Goal: Information Seeking & Learning: Find contact information

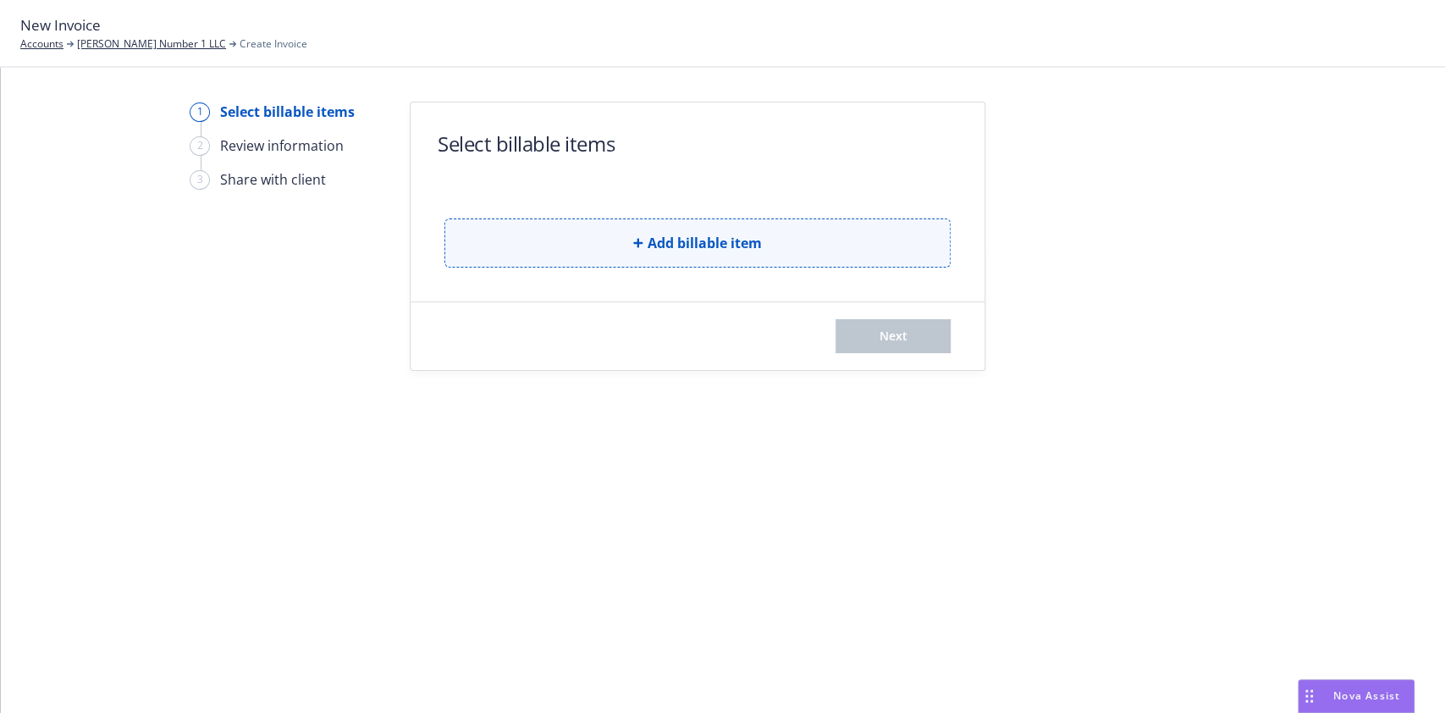
click at [750, 250] on span "Add billable item" at bounding box center [705, 243] width 114 height 20
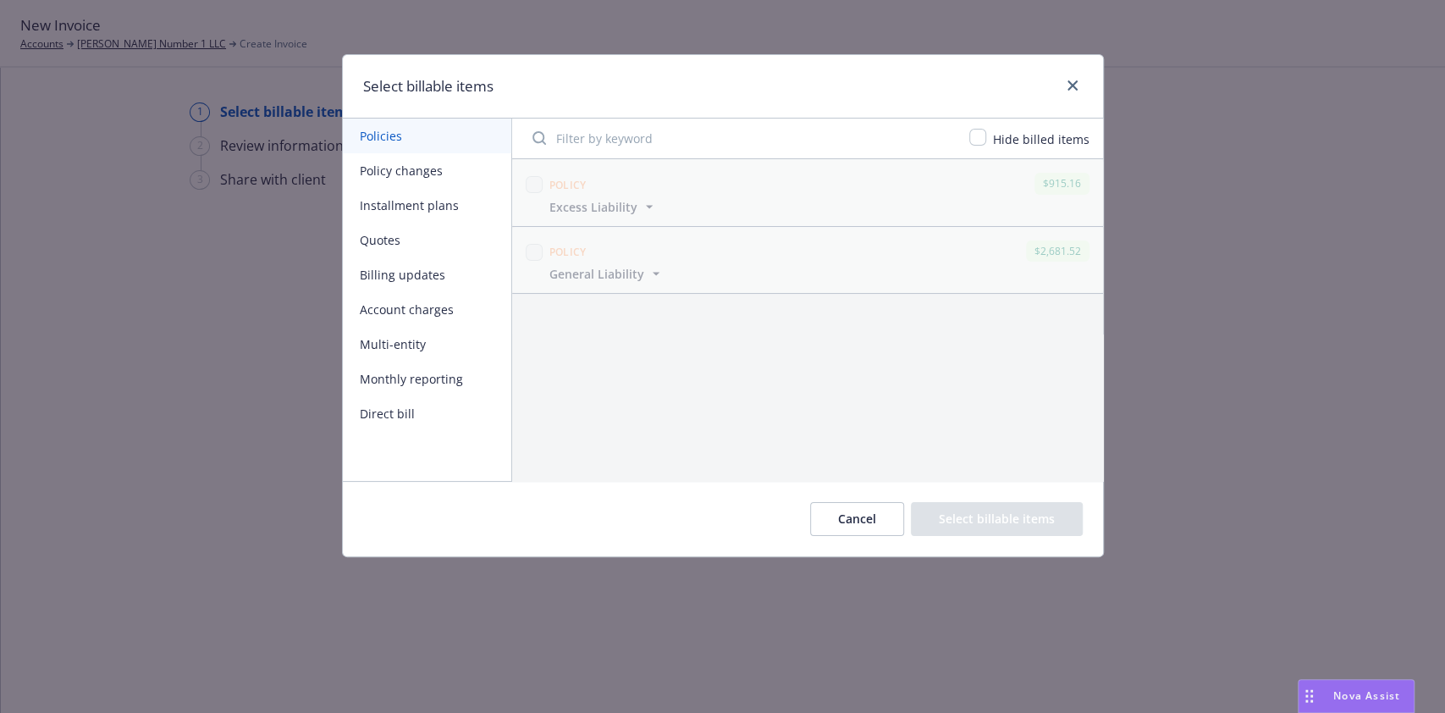
click at [428, 170] on button "Policy changes" at bounding box center [427, 170] width 168 height 35
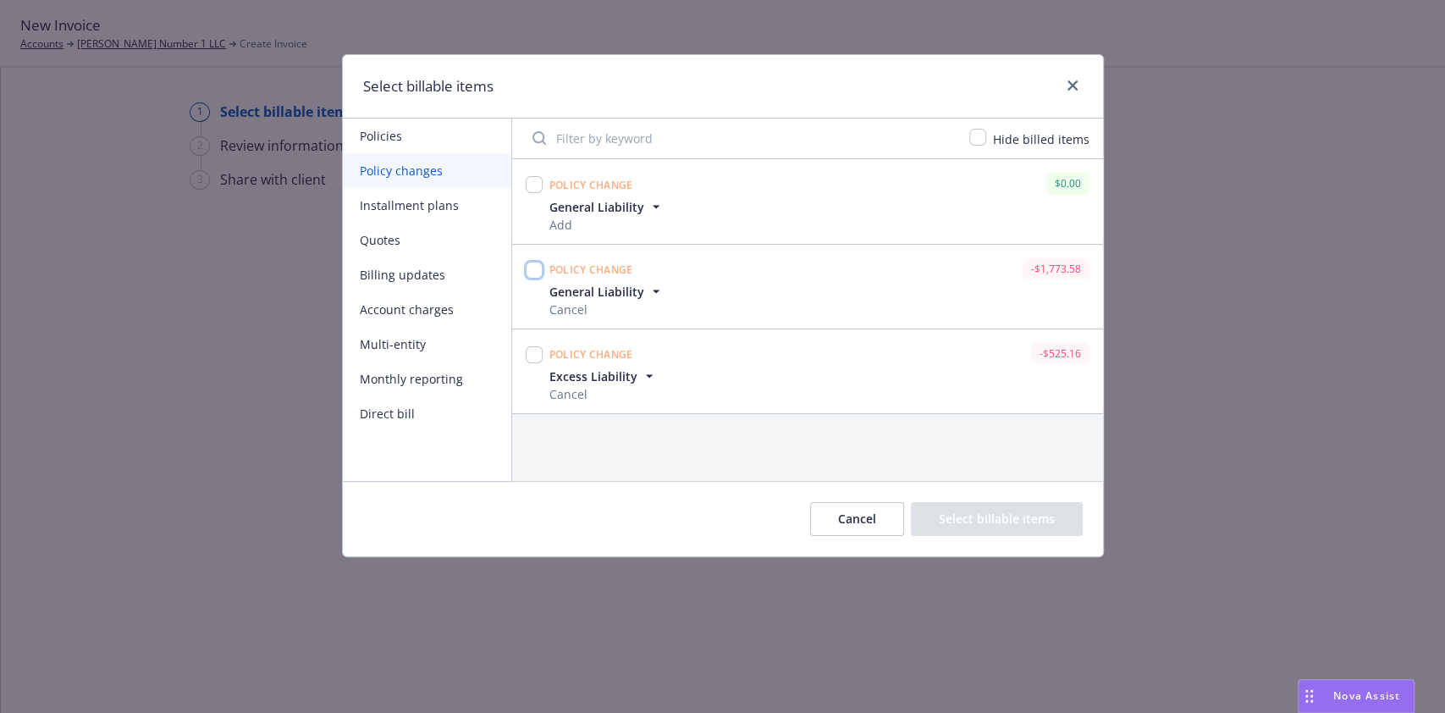
click at [526, 267] on input "checkbox" at bounding box center [534, 270] width 17 height 17
checkbox input "true"
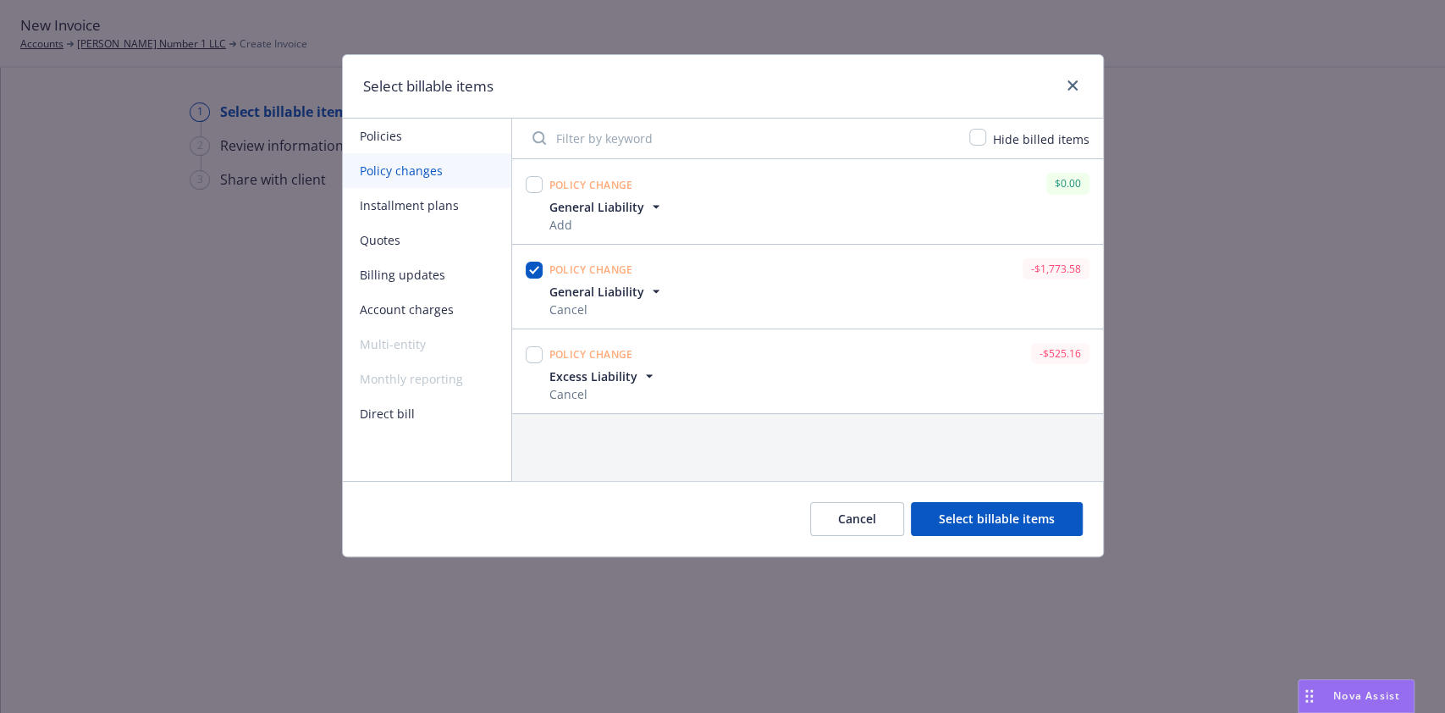
click at [529, 369] on div at bounding box center [534, 370] width 24 height 63
click at [530, 356] on input "checkbox" at bounding box center [534, 354] width 17 height 17
checkbox input "true"
click at [997, 516] on button "Select billable items" at bounding box center [997, 519] width 172 height 34
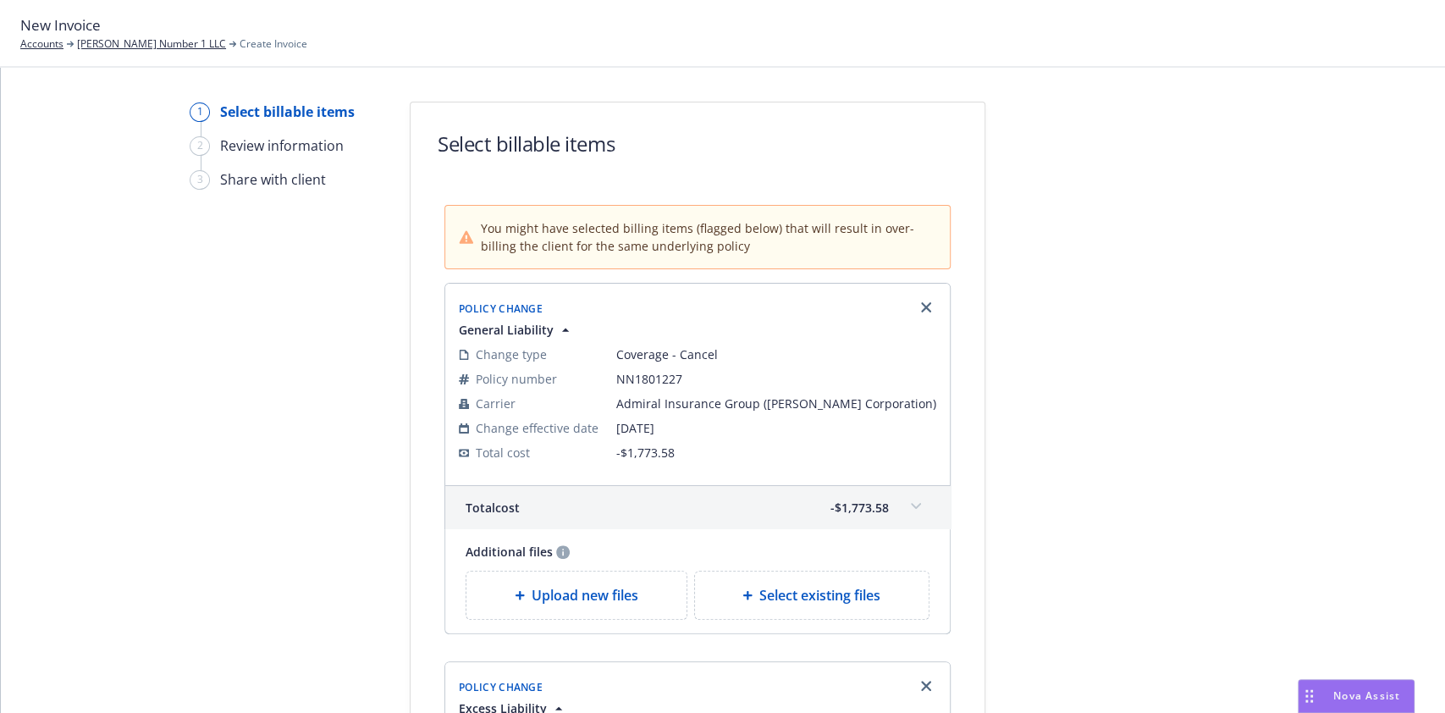
scroll to position [511, 0]
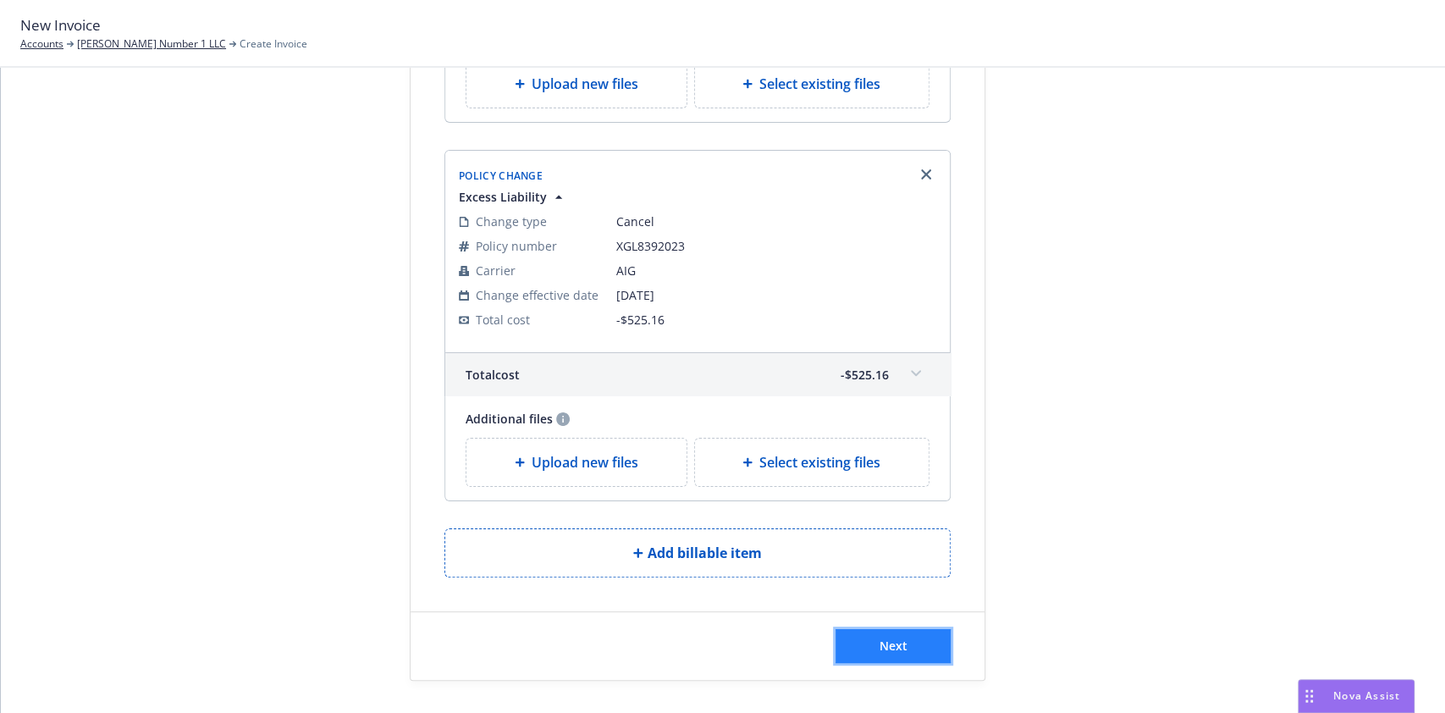
click at [853, 637] on button "Next" at bounding box center [892, 646] width 115 height 34
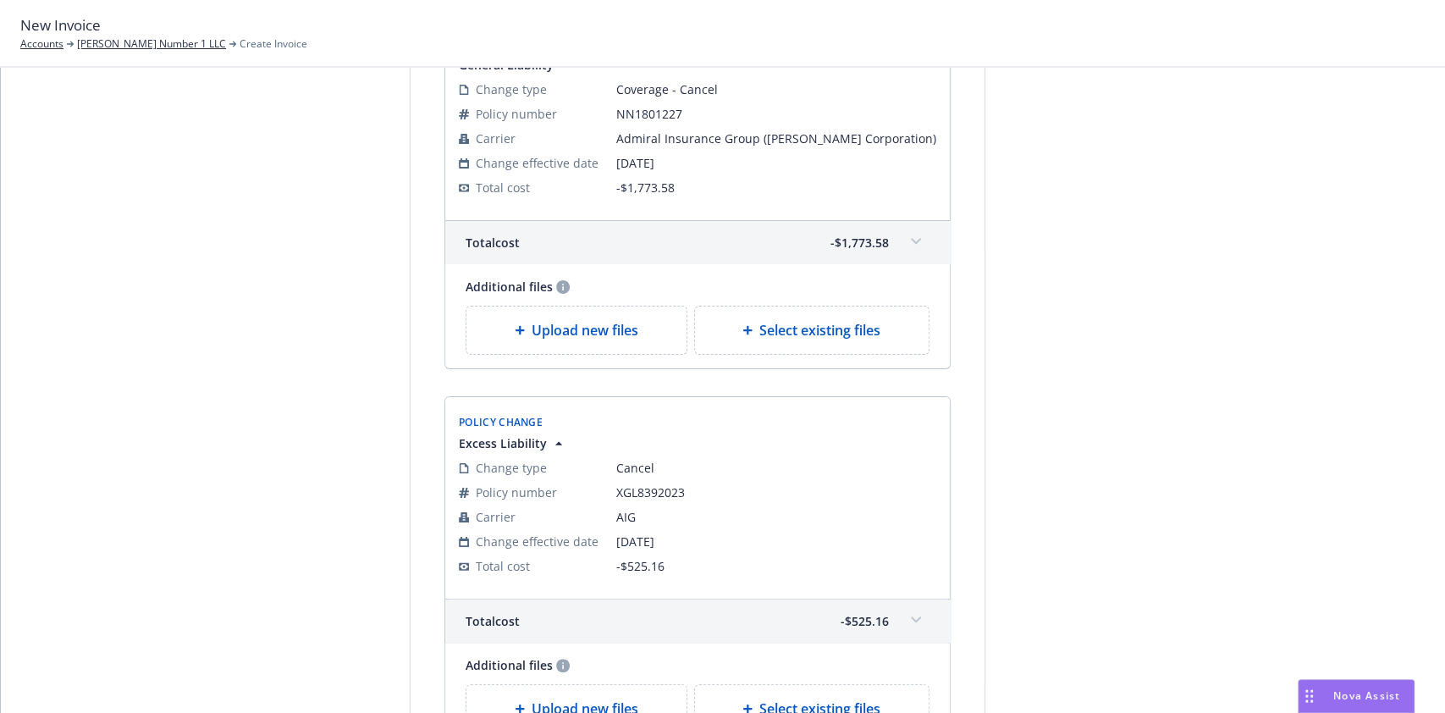
scroll to position [681, 0]
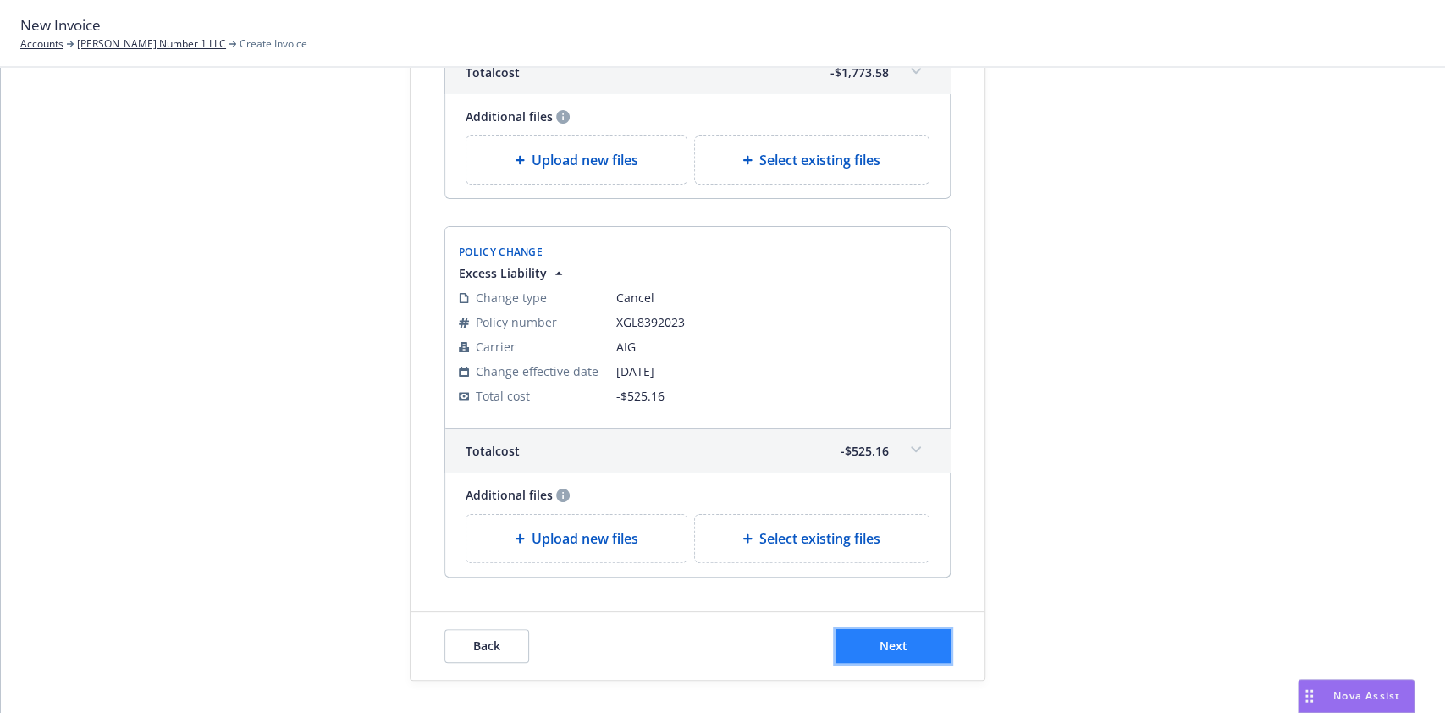
click at [913, 645] on button "Next" at bounding box center [892, 646] width 115 height 34
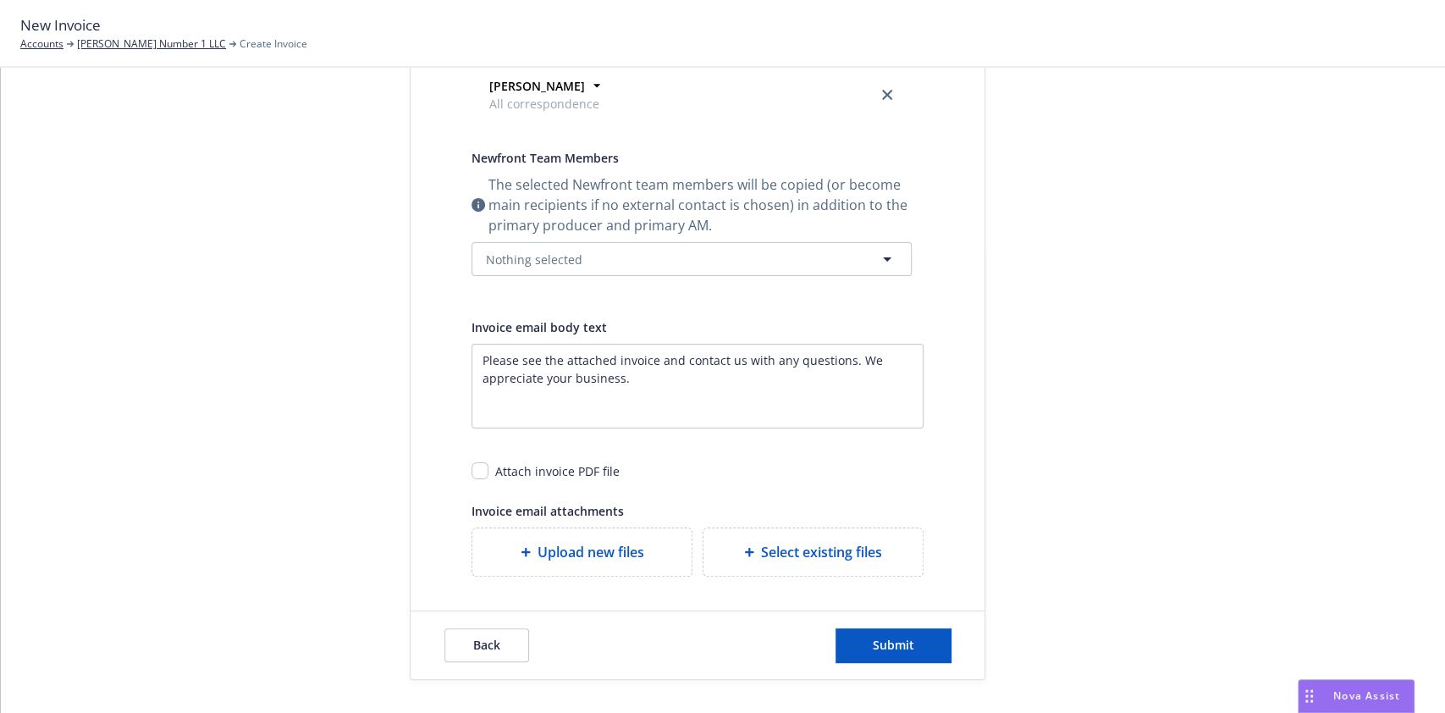
scroll to position [0, 0]
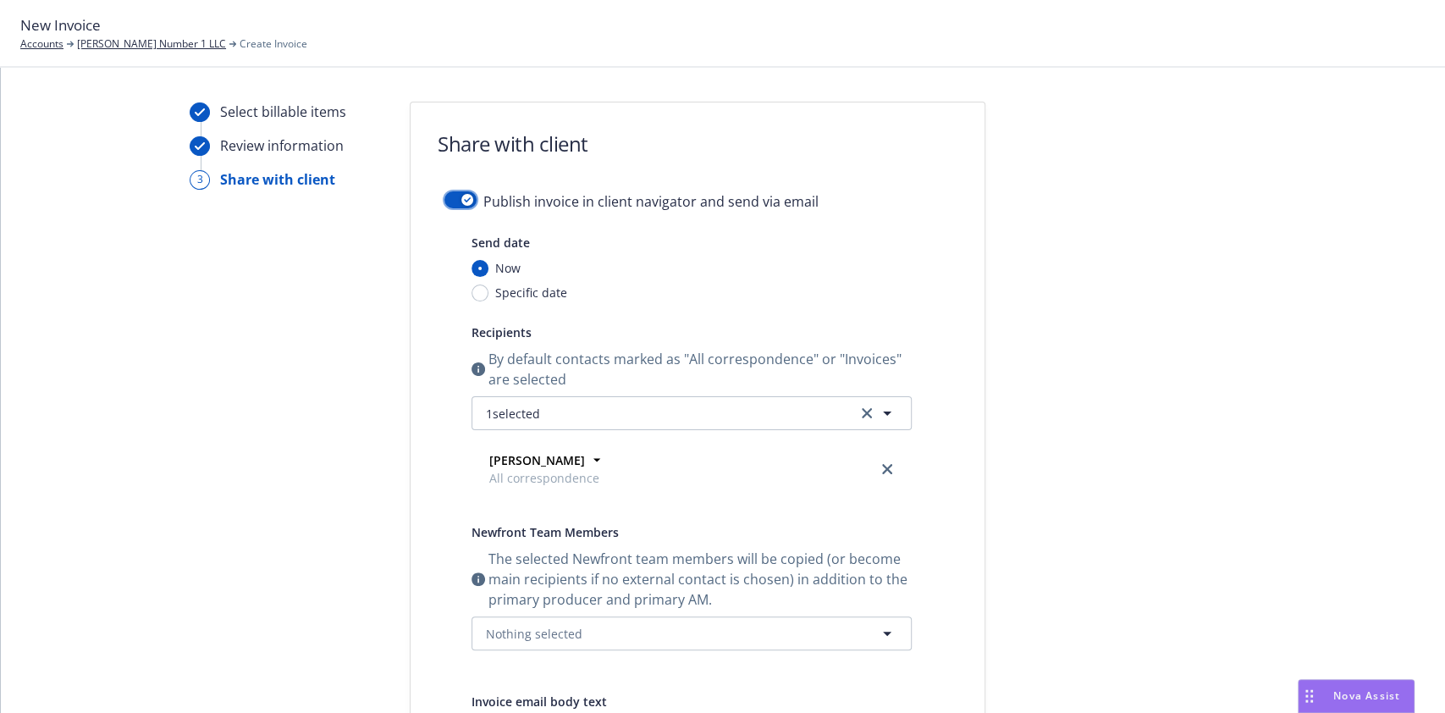
click at [461, 202] on div "button" at bounding box center [467, 200] width 12 height 12
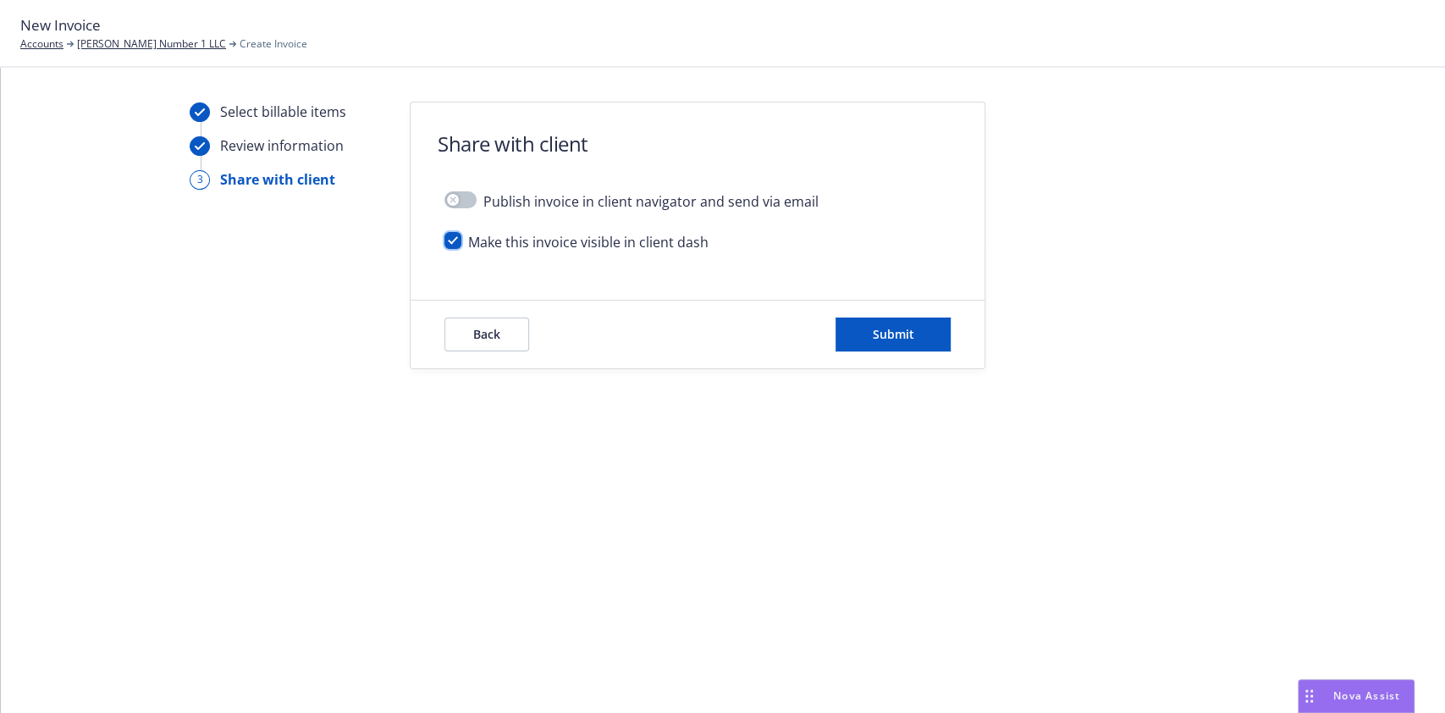
click at [453, 240] on input "checkbox" at bounding box center [452, 240] width 17 height 17
checkbox input "false"
click at [887, 340] on span "Submit" at bounding box center [893, 334] width 41 height 16
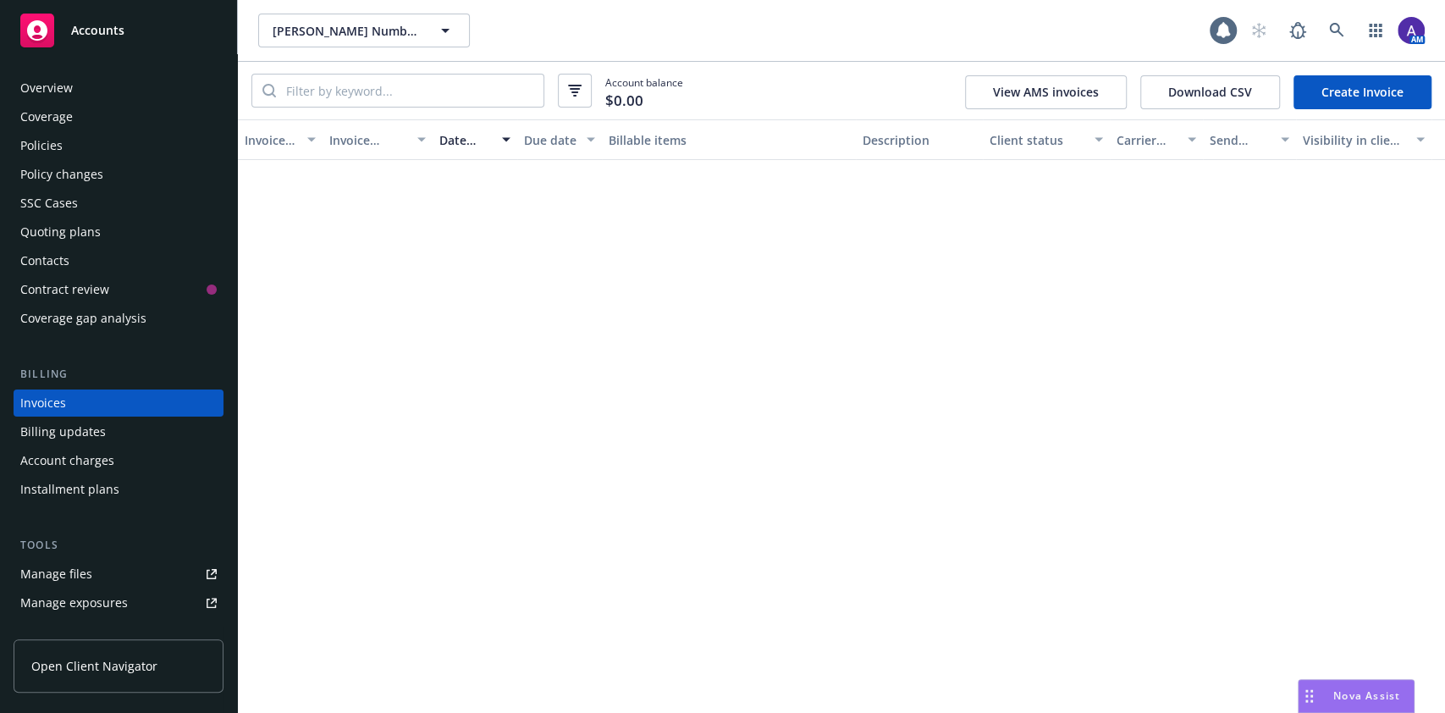
scroll to position [19, 0]
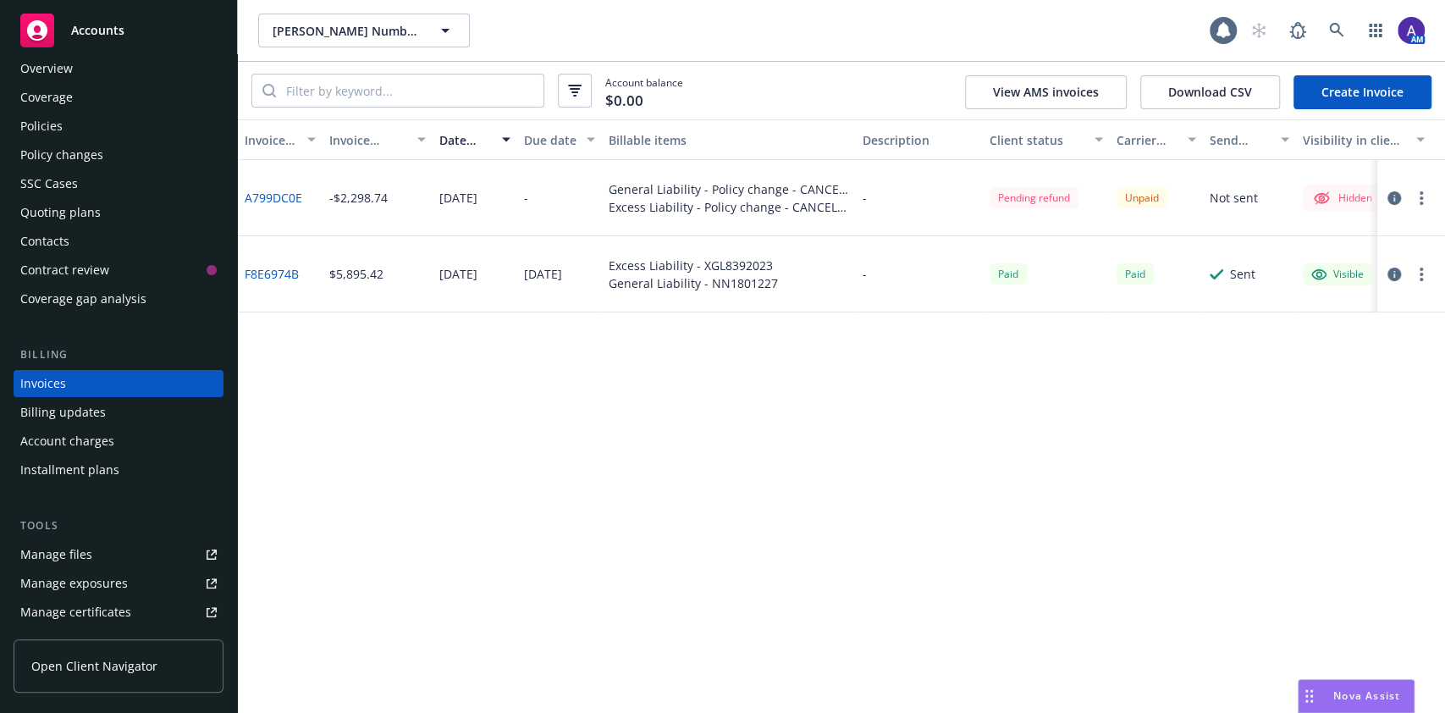
click at [1391, 201] on icon "button" at bounding box center [1394, 198] width 14 height 14
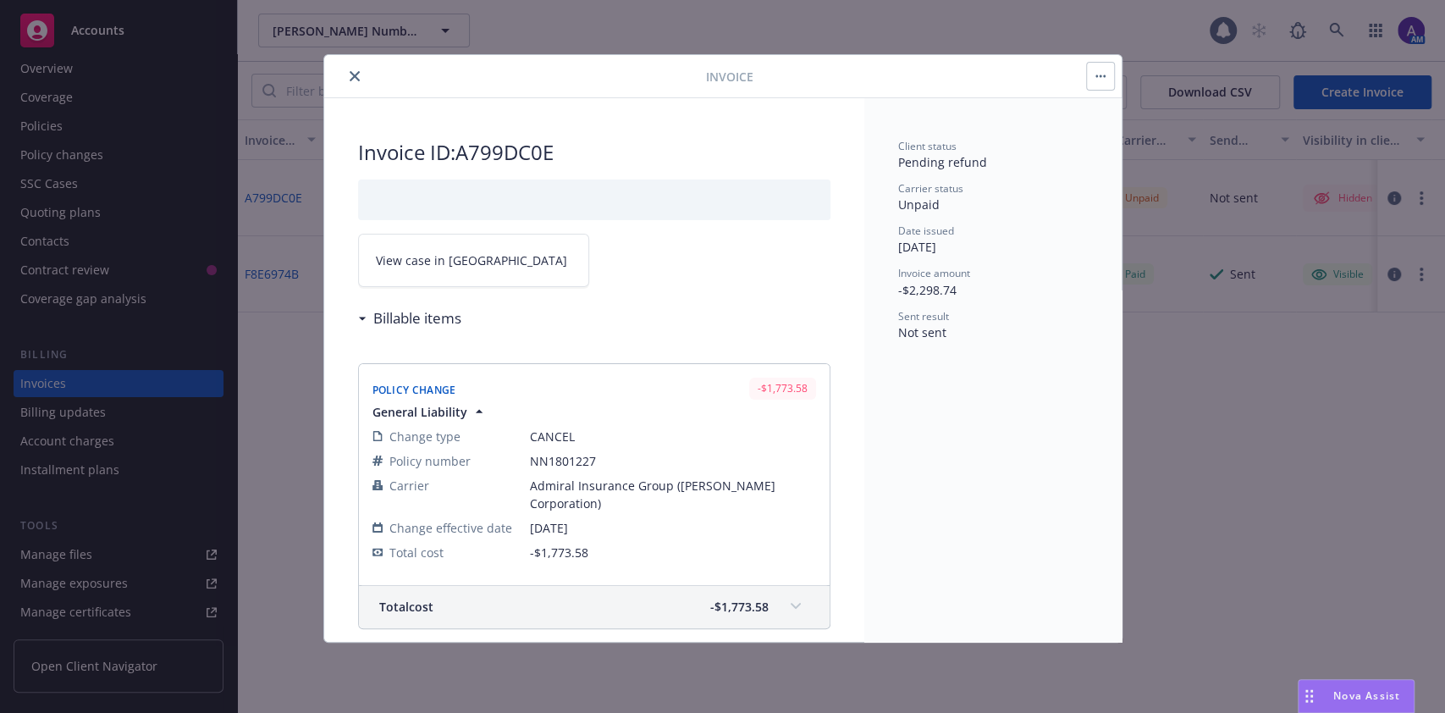
click at [482, 251] on link "View case in SSC" at bounding box center [473, 260] width 231 height 53
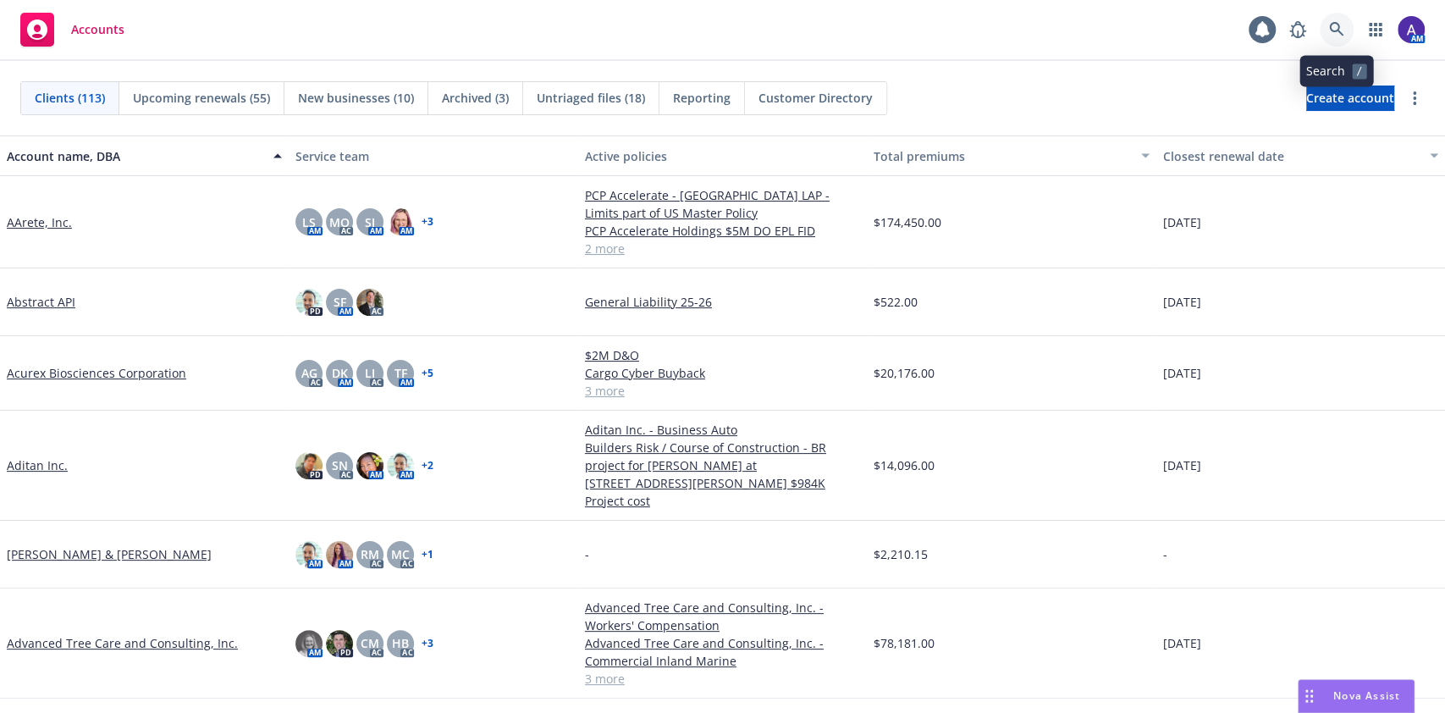
click at [1337, 34] on icon at bounding box center [1336, 29] width 15 height 15
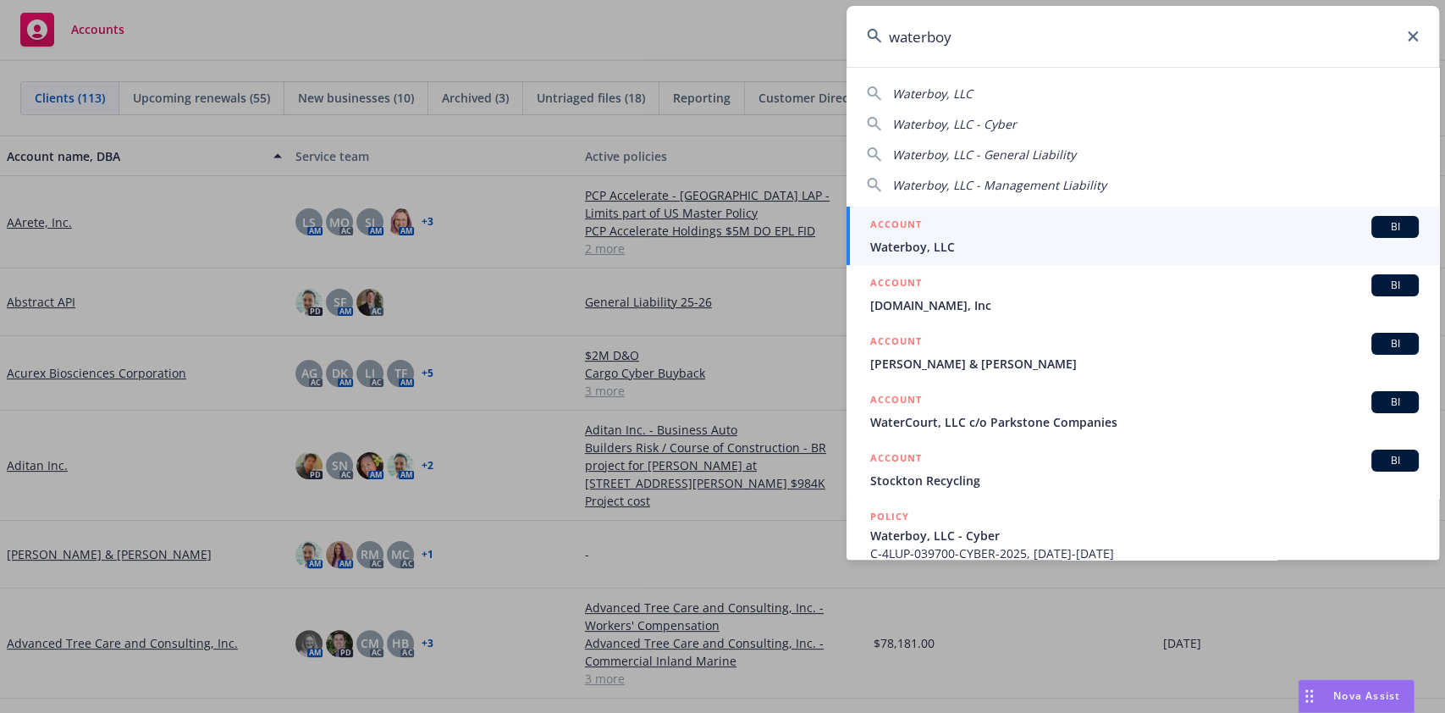
type input "waterboy"
click at [1144, 236] on div "ACCOUNT BI" at bounding box center [1144, 227] width 549 height 22
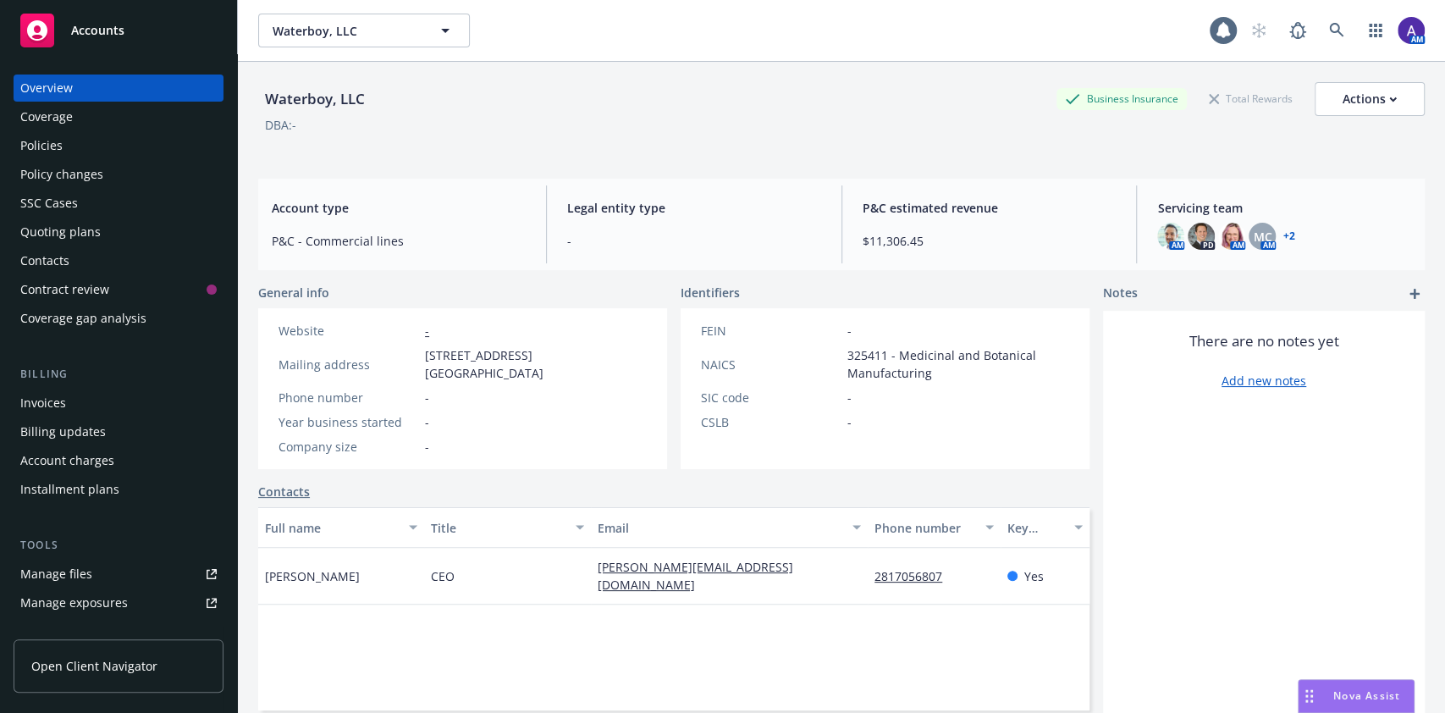
click at [37, 143] on div "Policies" at bounding box center [41, 145] width 42 height 27
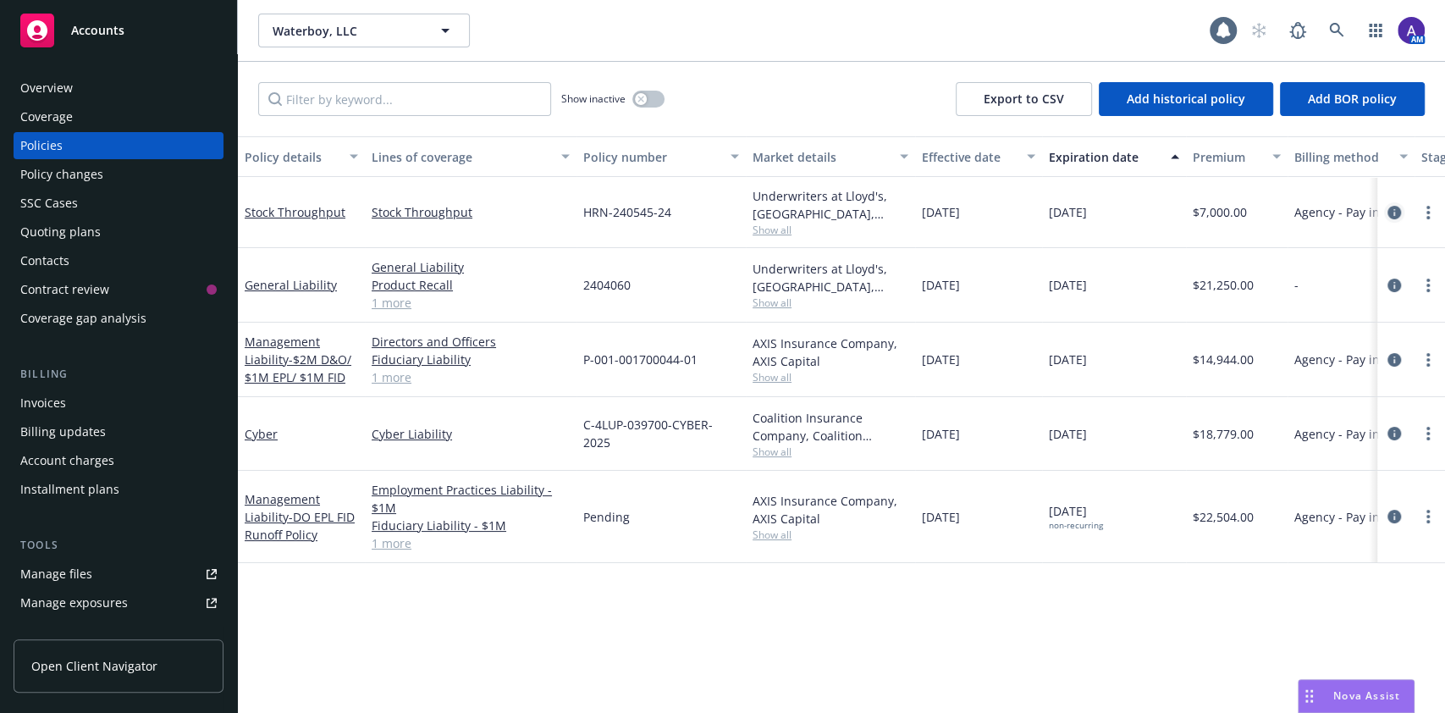
click at [1384, 215] on link "circleInformation" at bounding box center [1394, 212] width 20 height 20
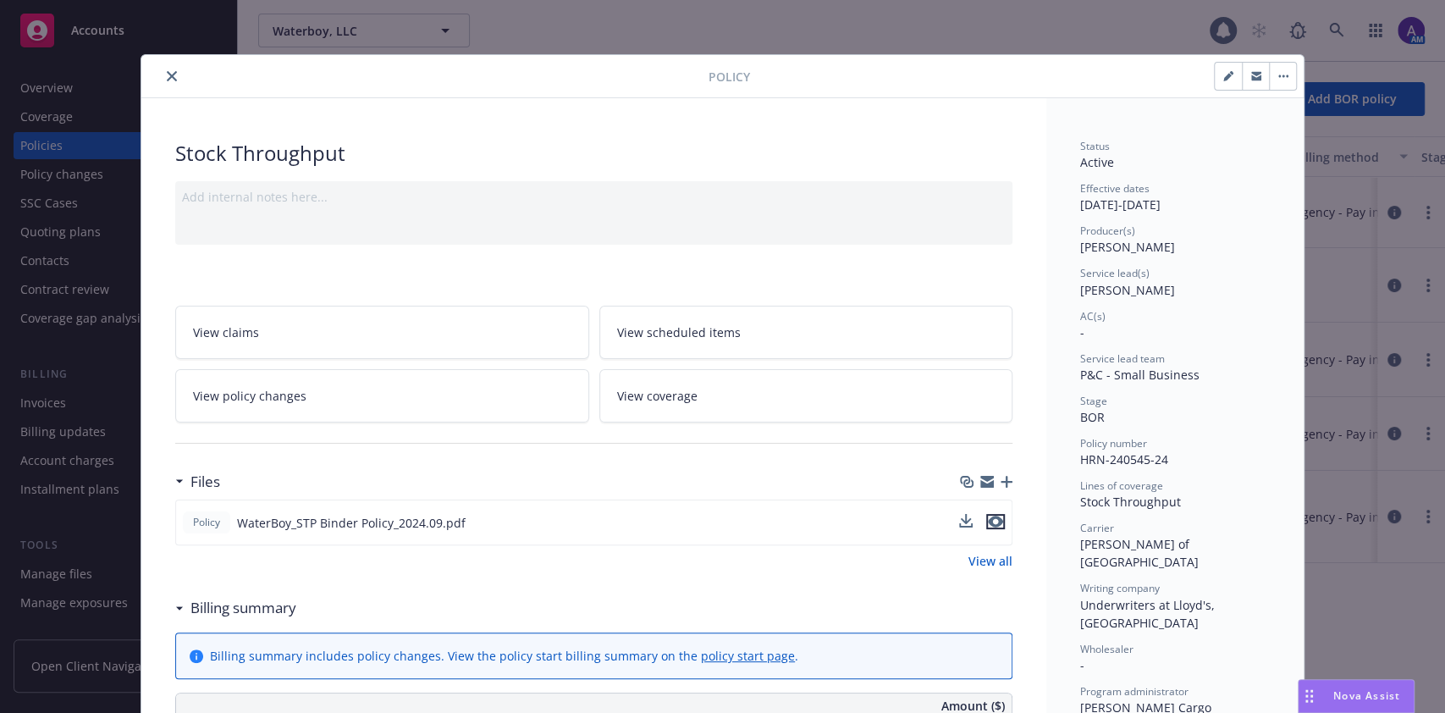
click at [988, 522] on icon "preview file" at bounding box center [995, 522] width 15 height 12
click at [162, 69] on button "close" at bounding box center [172, 76] width 20 height 20
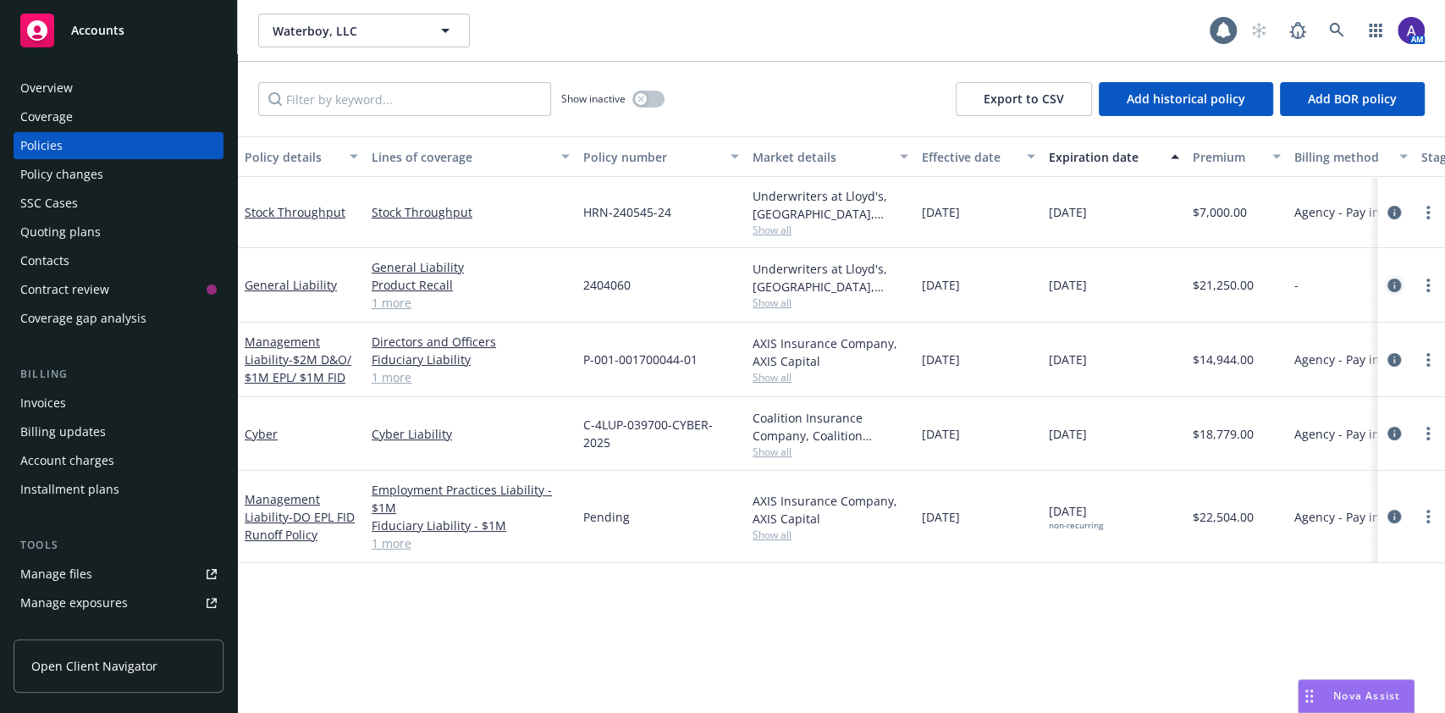
click at [1398, 281] on icon "circleInformation" at bounding box center [1394, 285] width 14 height 14
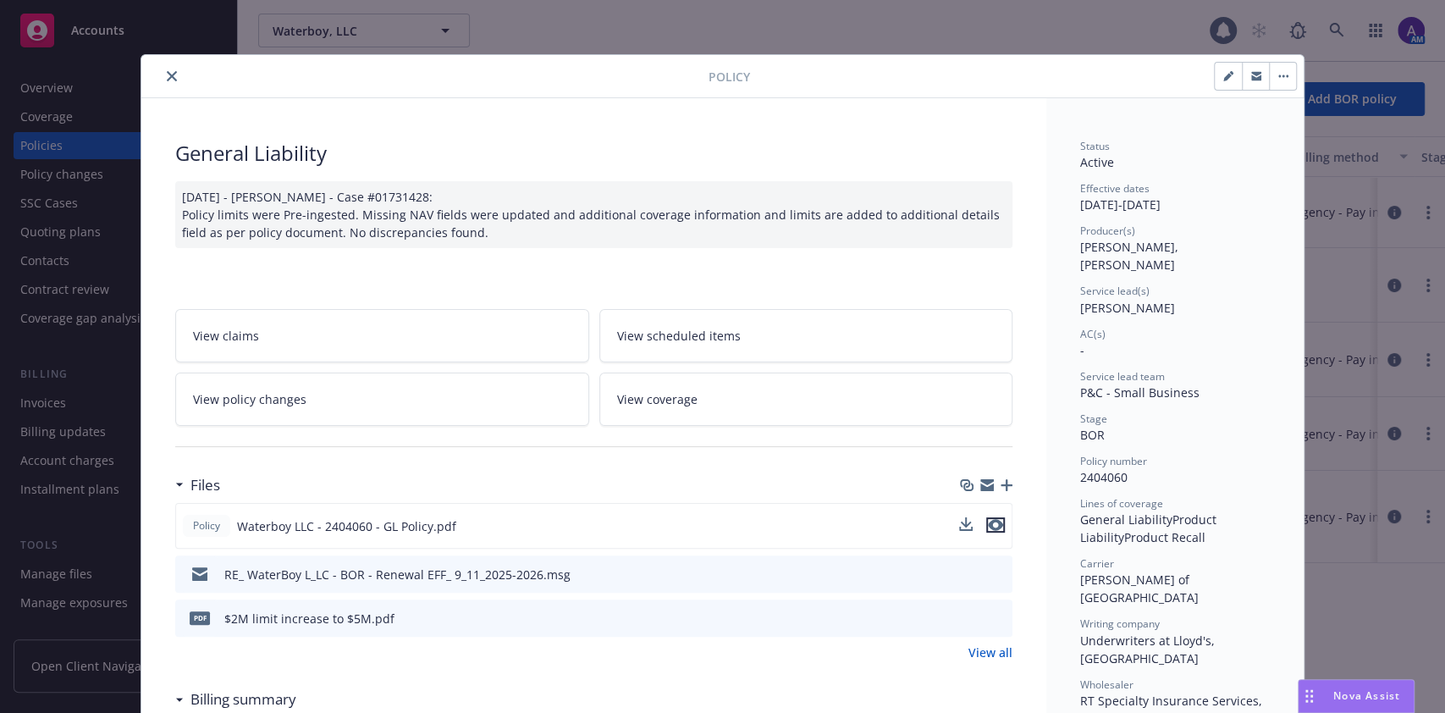
click at [988, 525] on icon "preview file" at bounding box center [995, 525] width 15 height 12
click at [167, 72] on icon "close" at bounding box center [172, 76] width 10 height 10
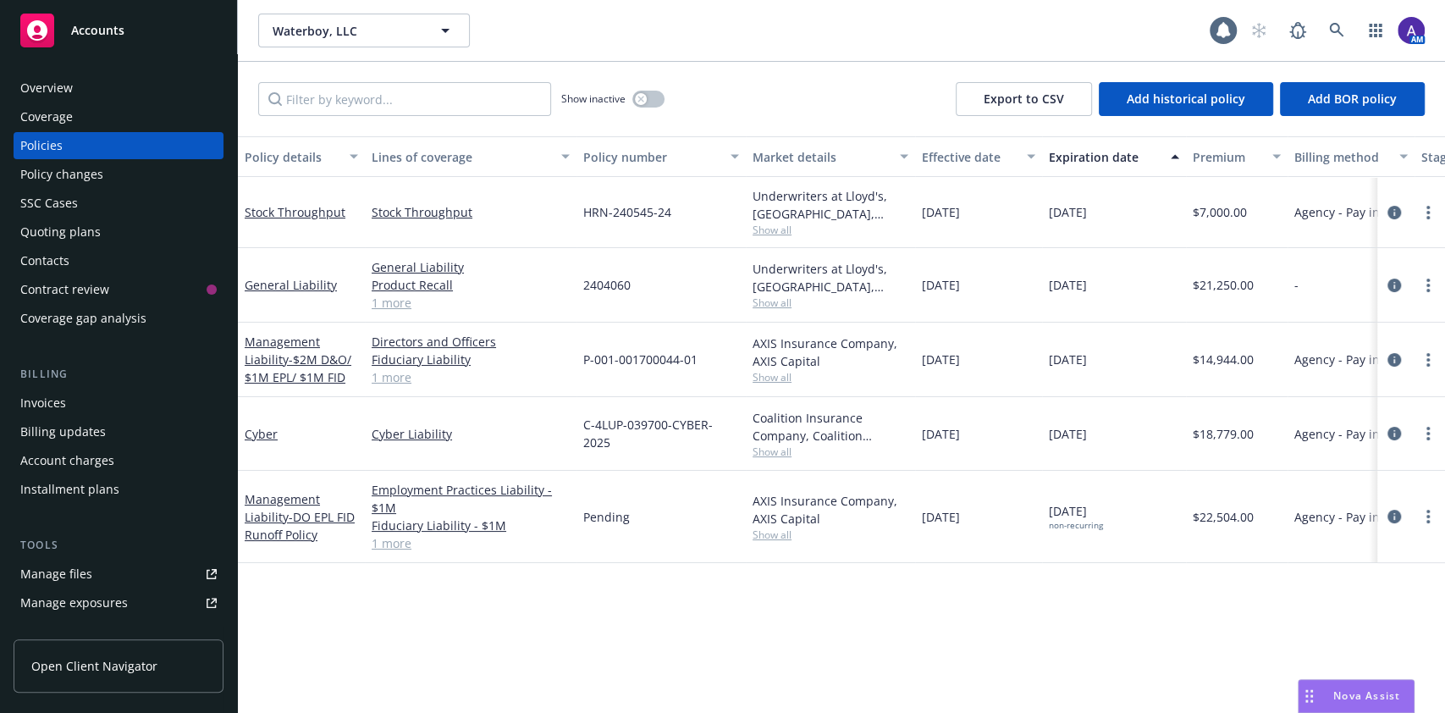
click at [60, 254] on div "Contacts" at bounding box center [44, 260] width 49 height 27
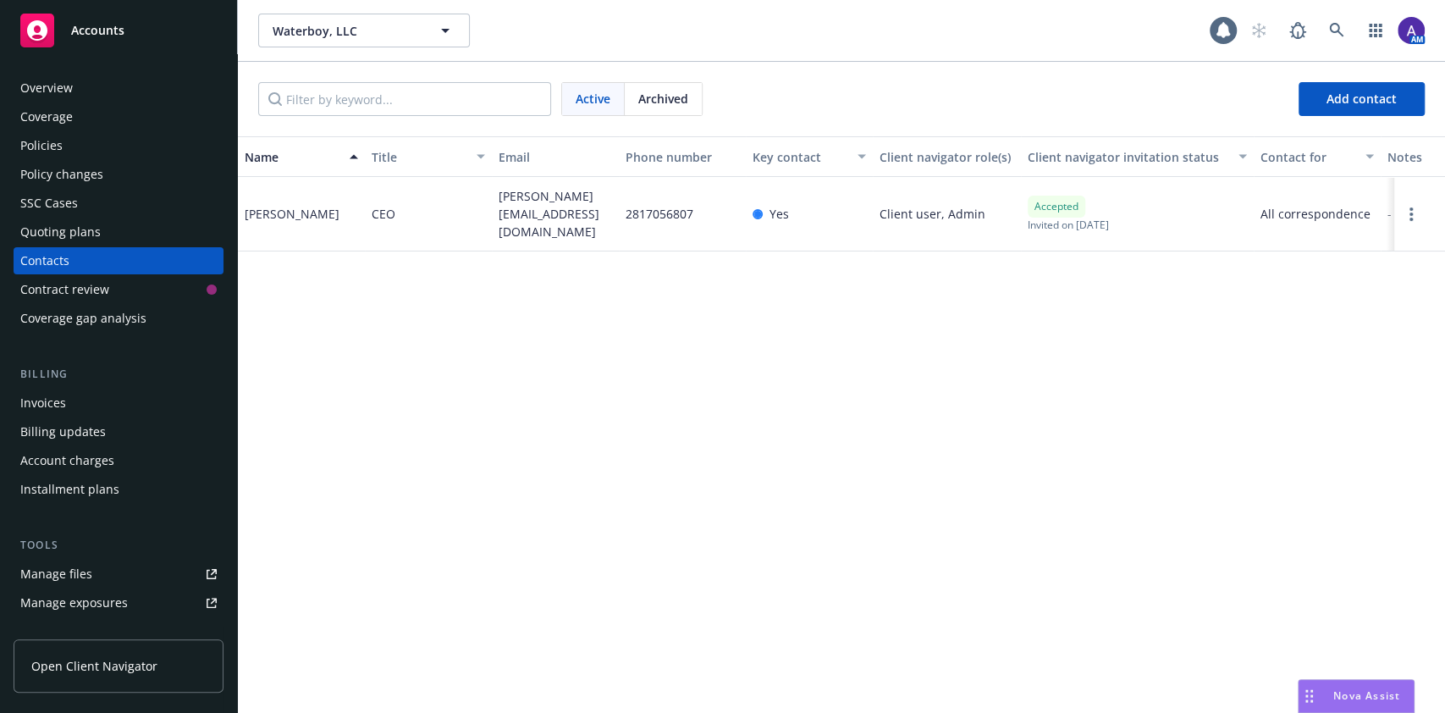
click at [659, 223] on div "2817056807" at bounding box center [682, 214] width 127 height 74
copy span "2817056807"
drag, startPoint x: 522, startPoint y: 219, endPoint x: 498, endPoint y: 196, distance: 34.1
click at [499, 196] on span "[PERSON_NAME][EMAIL_ADDRESS][DOMAIN_NAME]" at bounding box center [555, 213] width 113 height 53
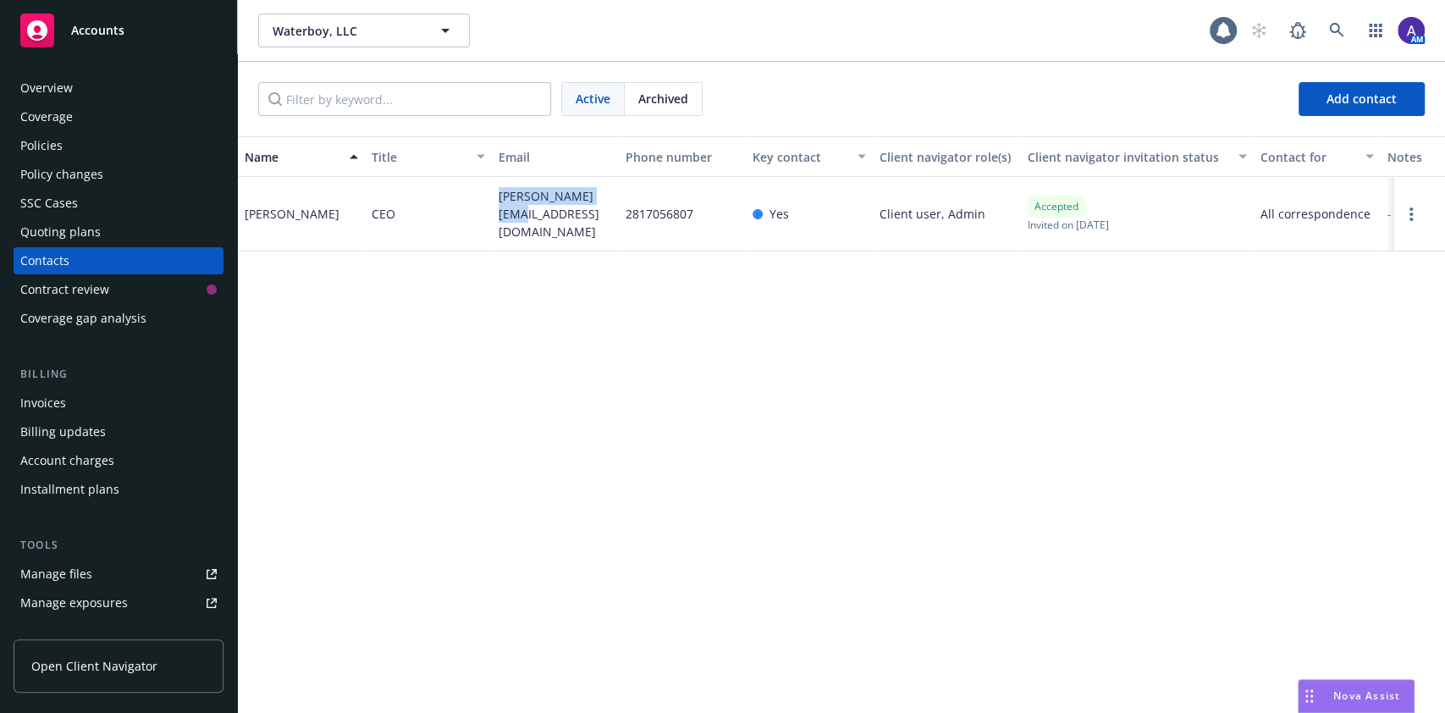
copy span "[PERSON_NAME][EMAIL_ADDRESS][DOMAIN_NAME]"
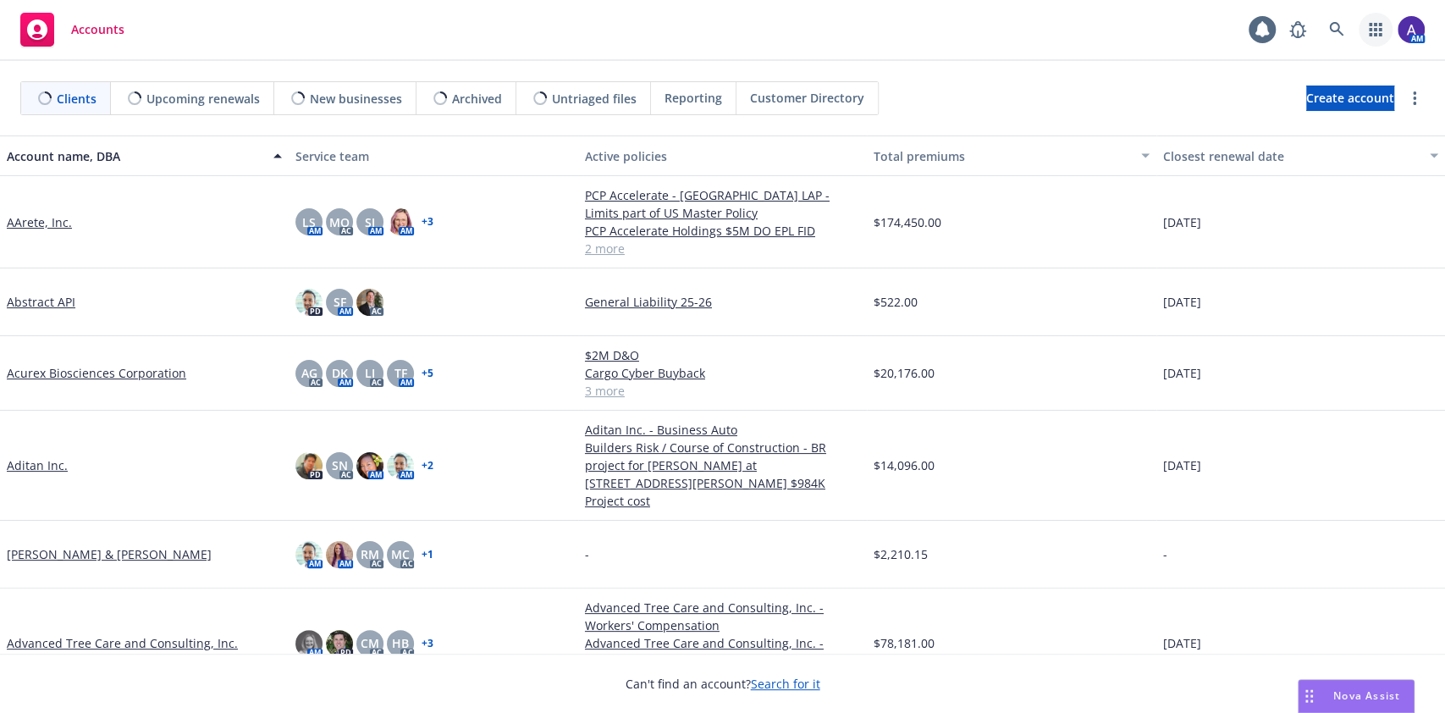
click at [1380, 30] on icon "button" at bounding box center [1375, 30] width 13 height 14
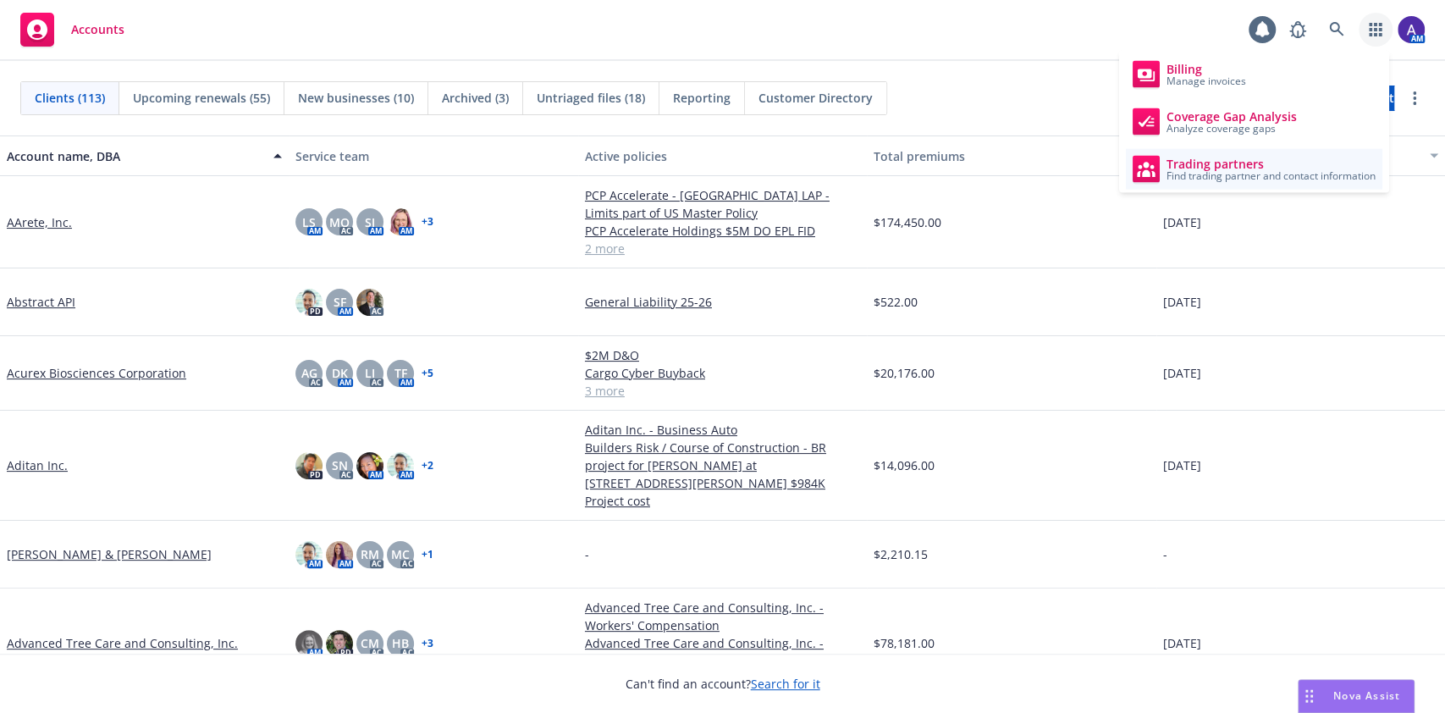
click at [1273, 166] on span "Trading partners" at bounding box center [1270, 164] width 209 height 14
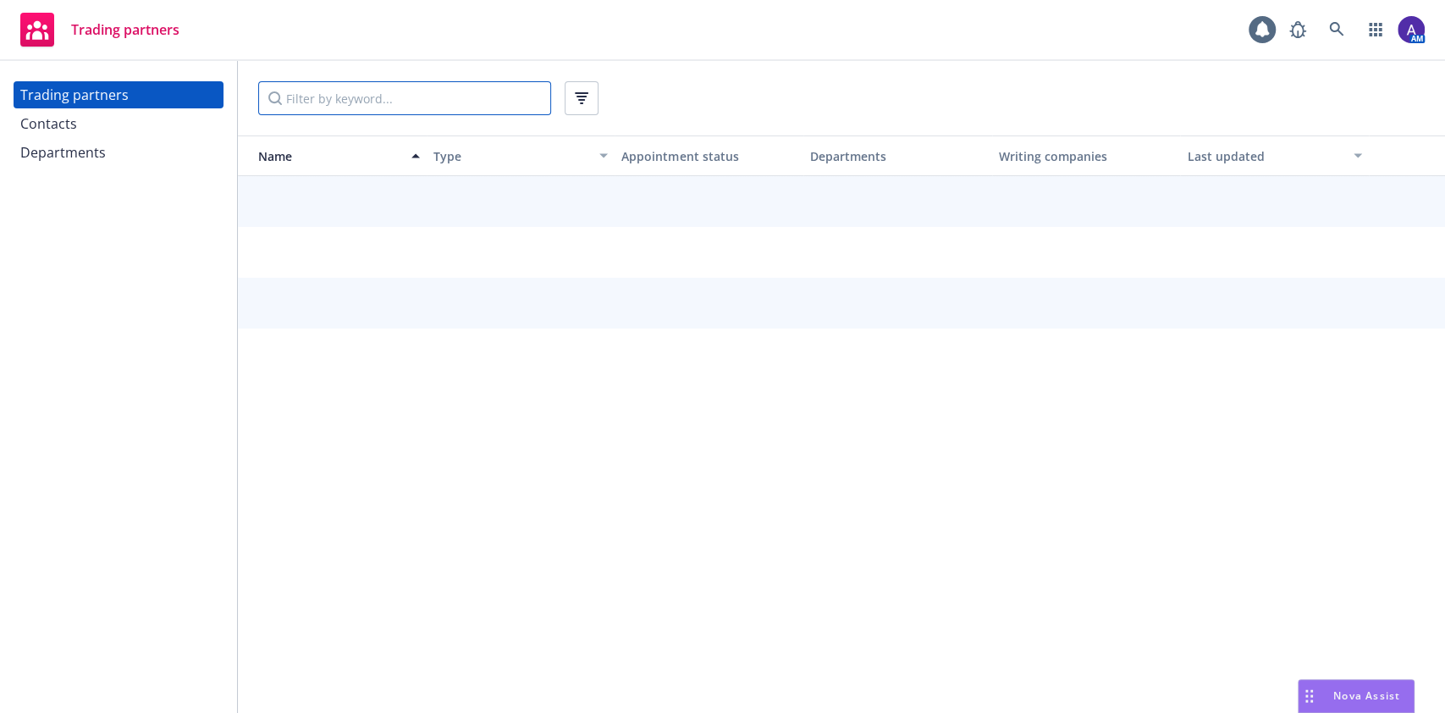
click at [372, 97] on input "Filter by keyword..." at bounding box center [404, 98] width 293 height 34
type input "chubb"
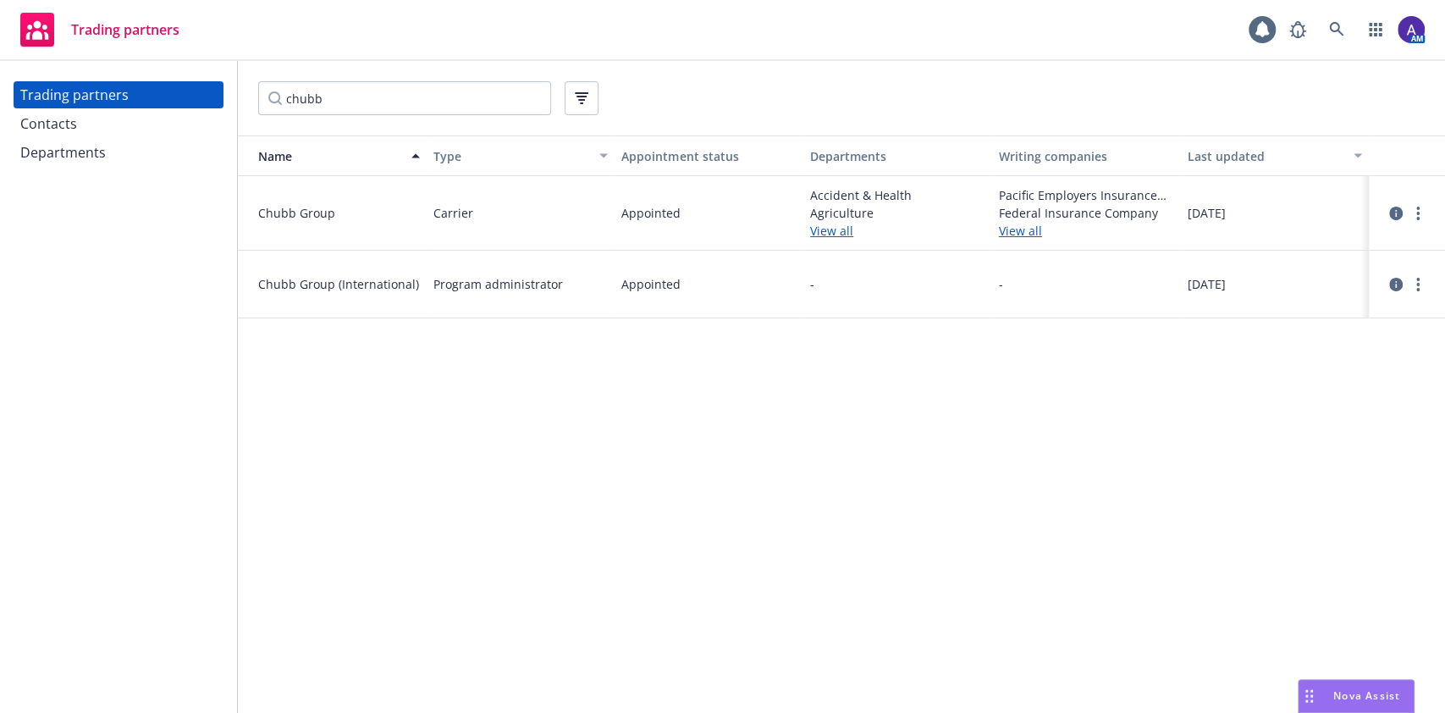
click at [141, 130] on div "Contacts" at bounding box center [118, 123] width 196 height 27
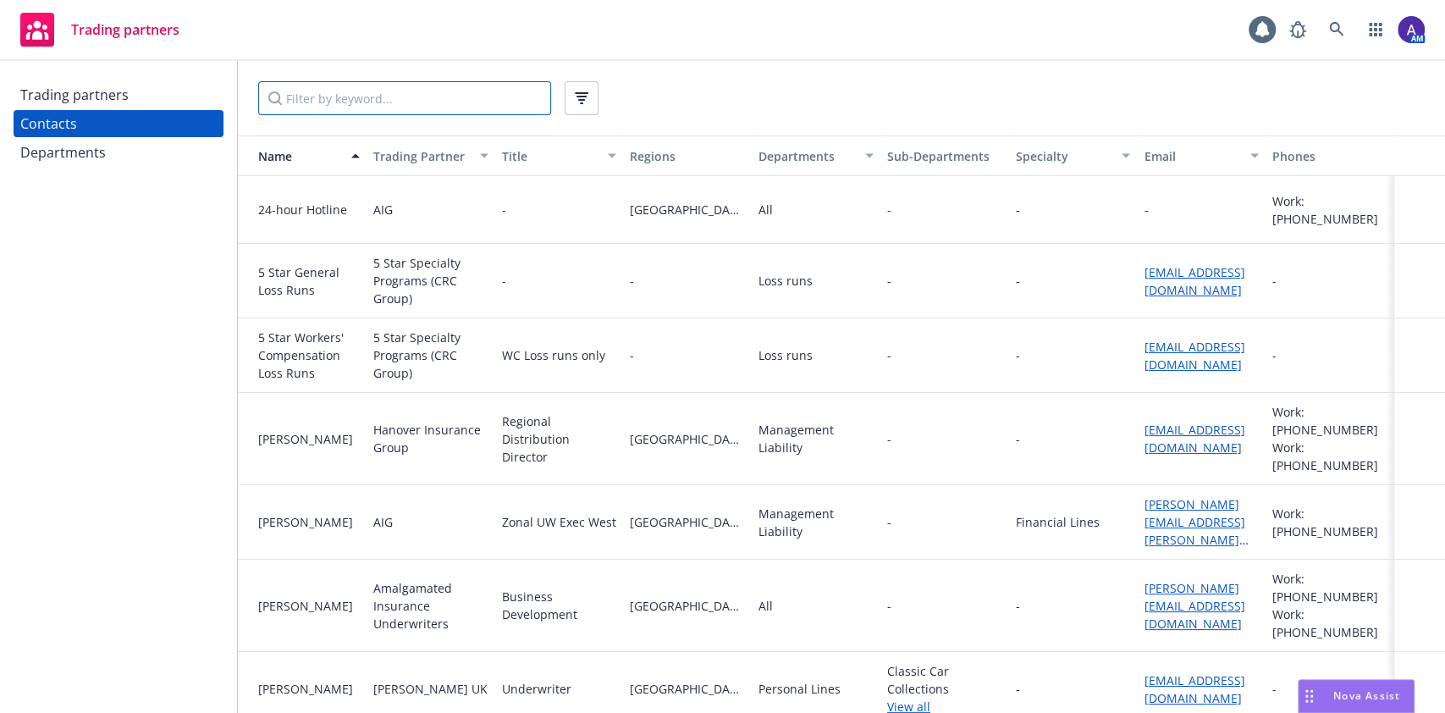
click at [359, 107] on input "Filter by keyword..." at bounding box center [404, 98] width 293 height 34
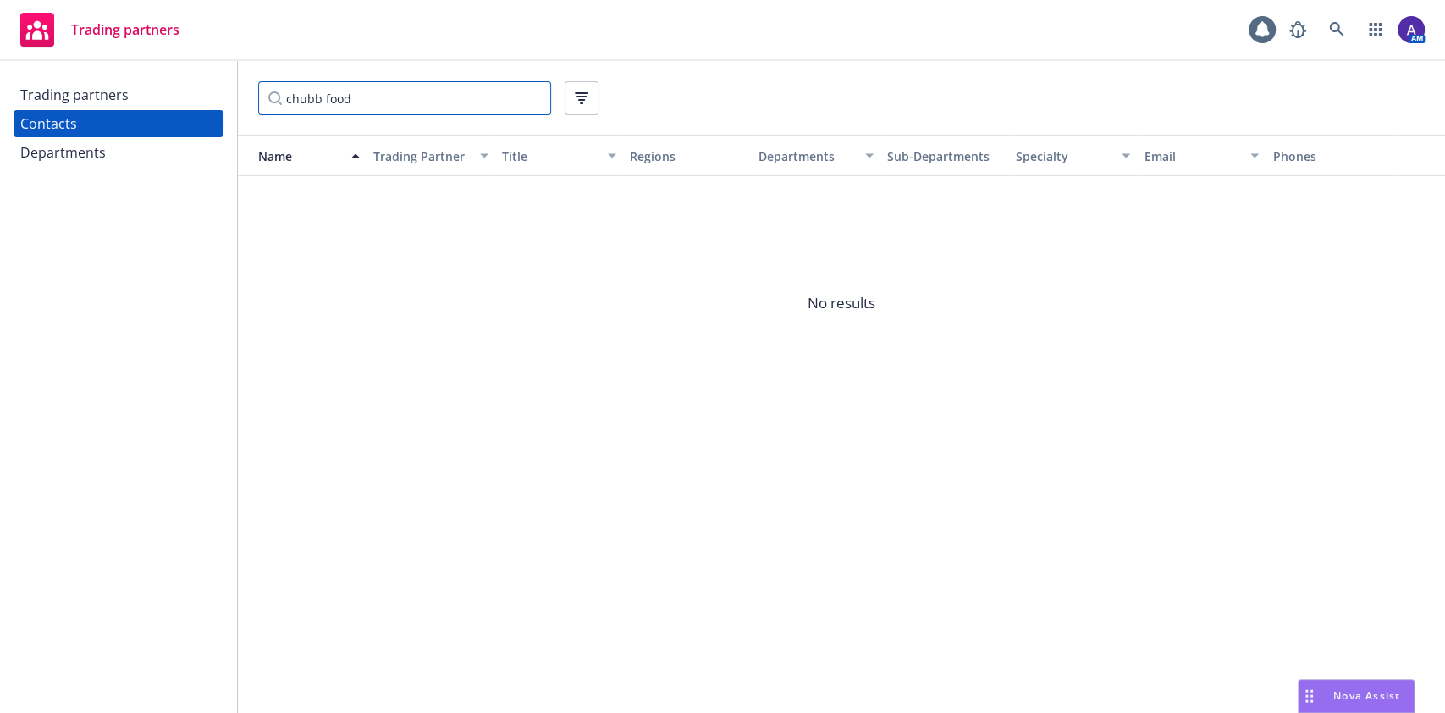
click at [359, 107] on input "chubb food" at bounding box center [404, 98] width 293 height 34
click at [345, 105] on input "chubb food" at bounding box center [404, 98] width 293 height 34
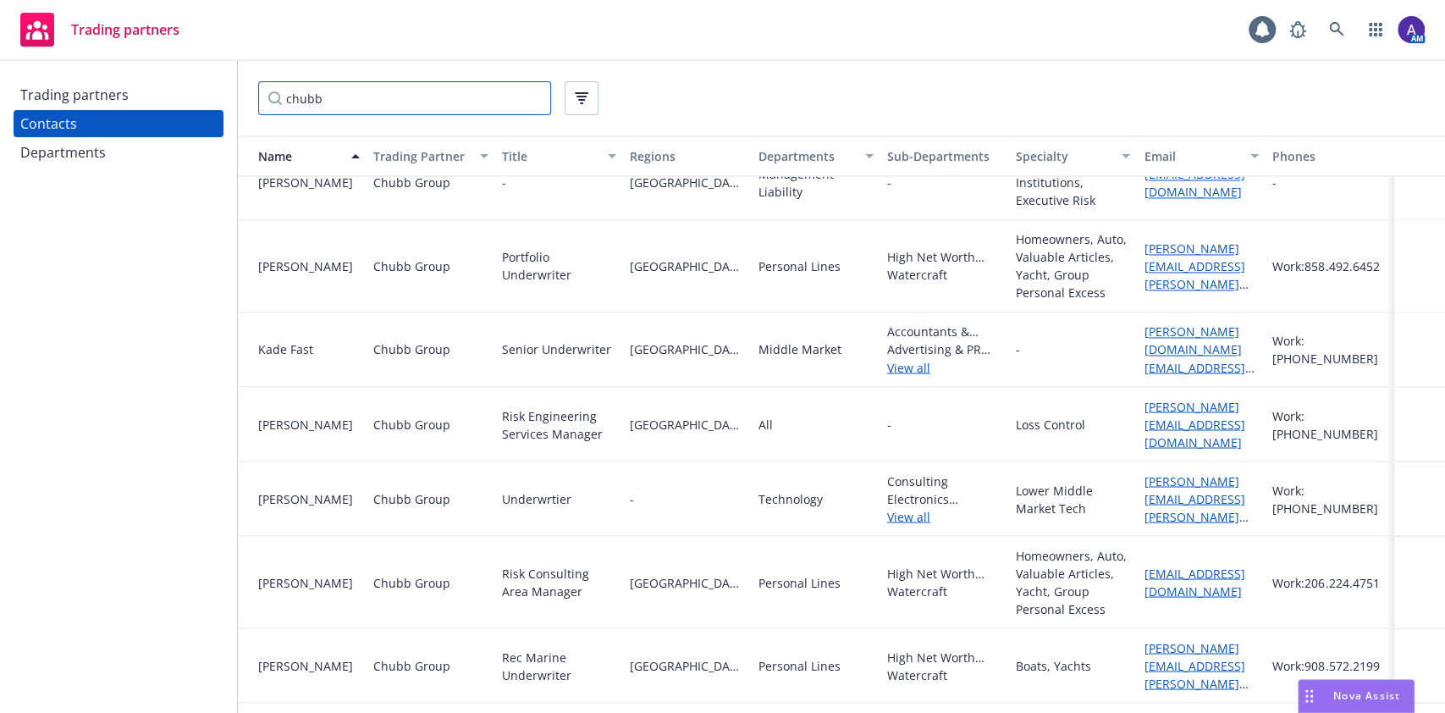
scroll to position [1937, 0]
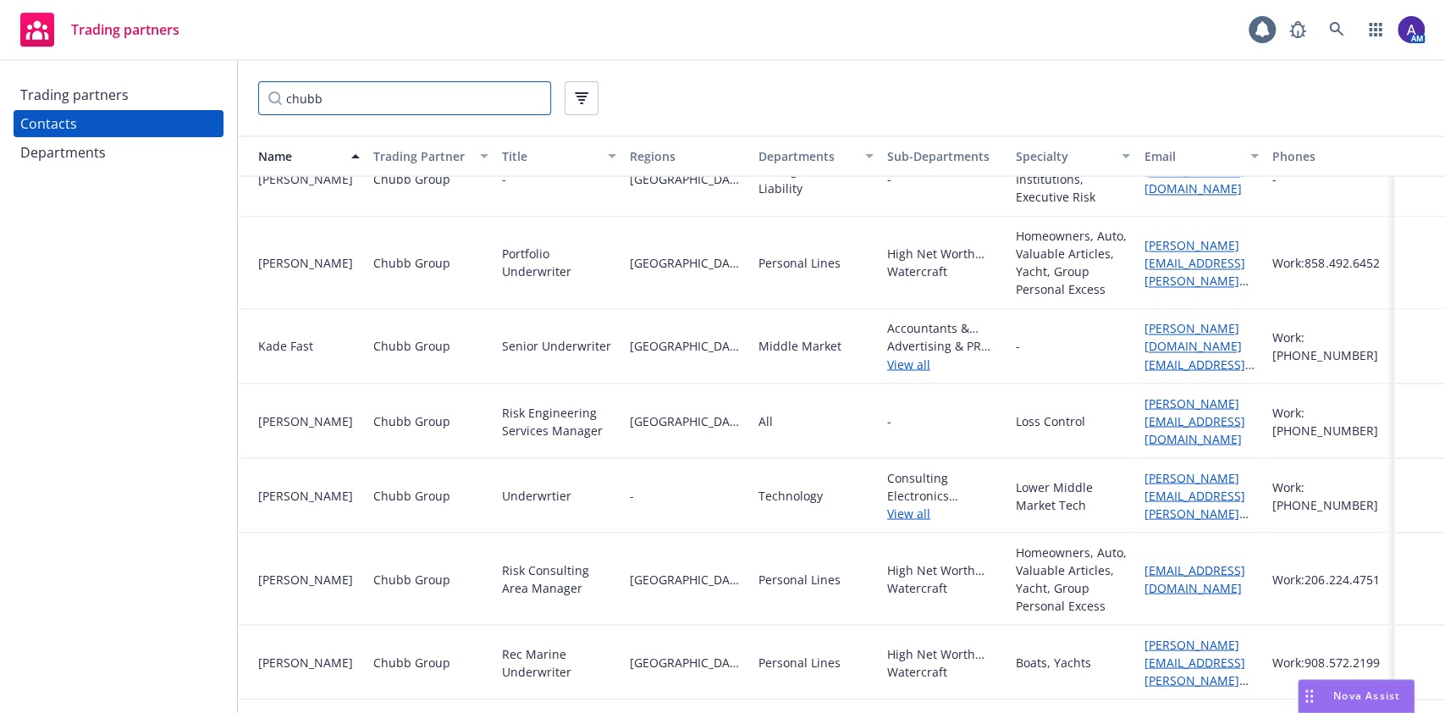
drag, startPoint x: 417, startPoint y: 103, endPoint x: 220, endPoint y: 90, distance: 197.7
click at [220, 90] on div "Trading partners Contacts Departments chubb Name Trading Partner Title Regions …" at bounding box center [722, 387] width 1445 height 652
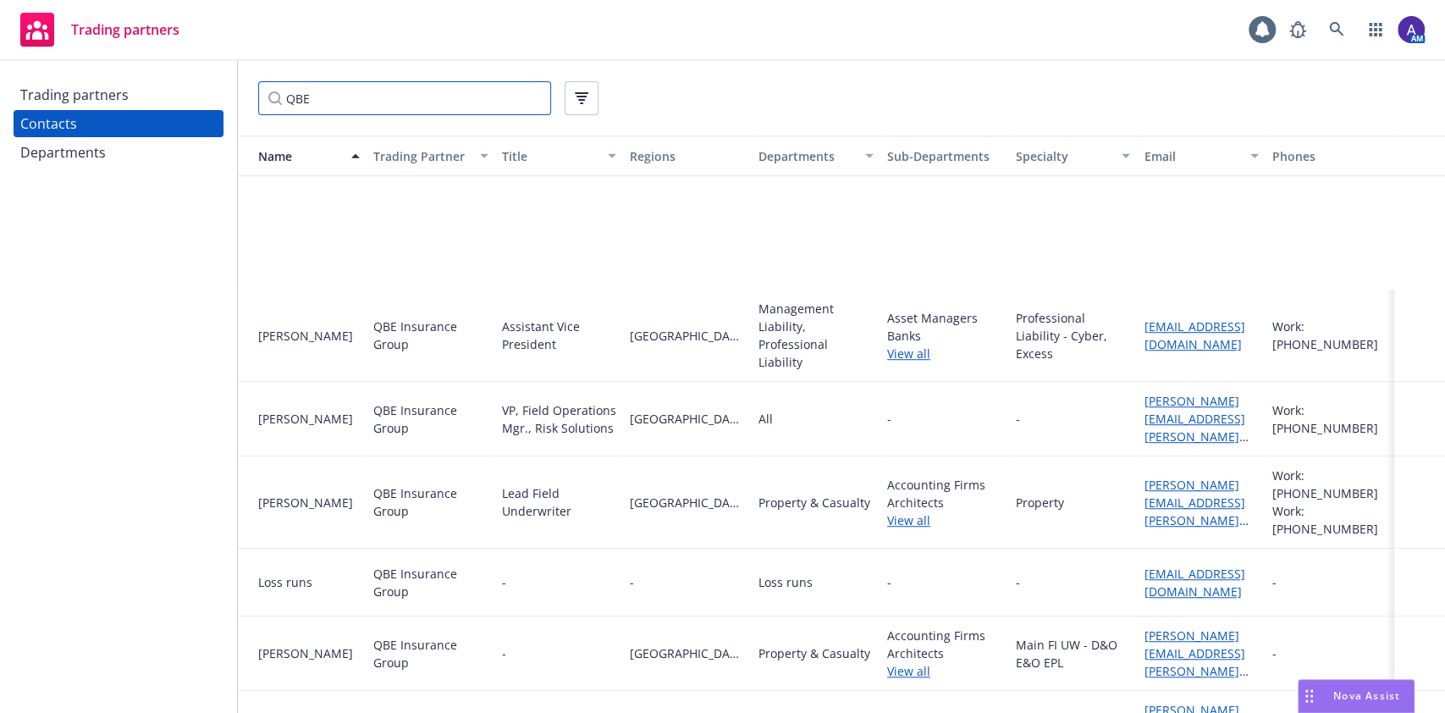
scroll to position [884, 1]
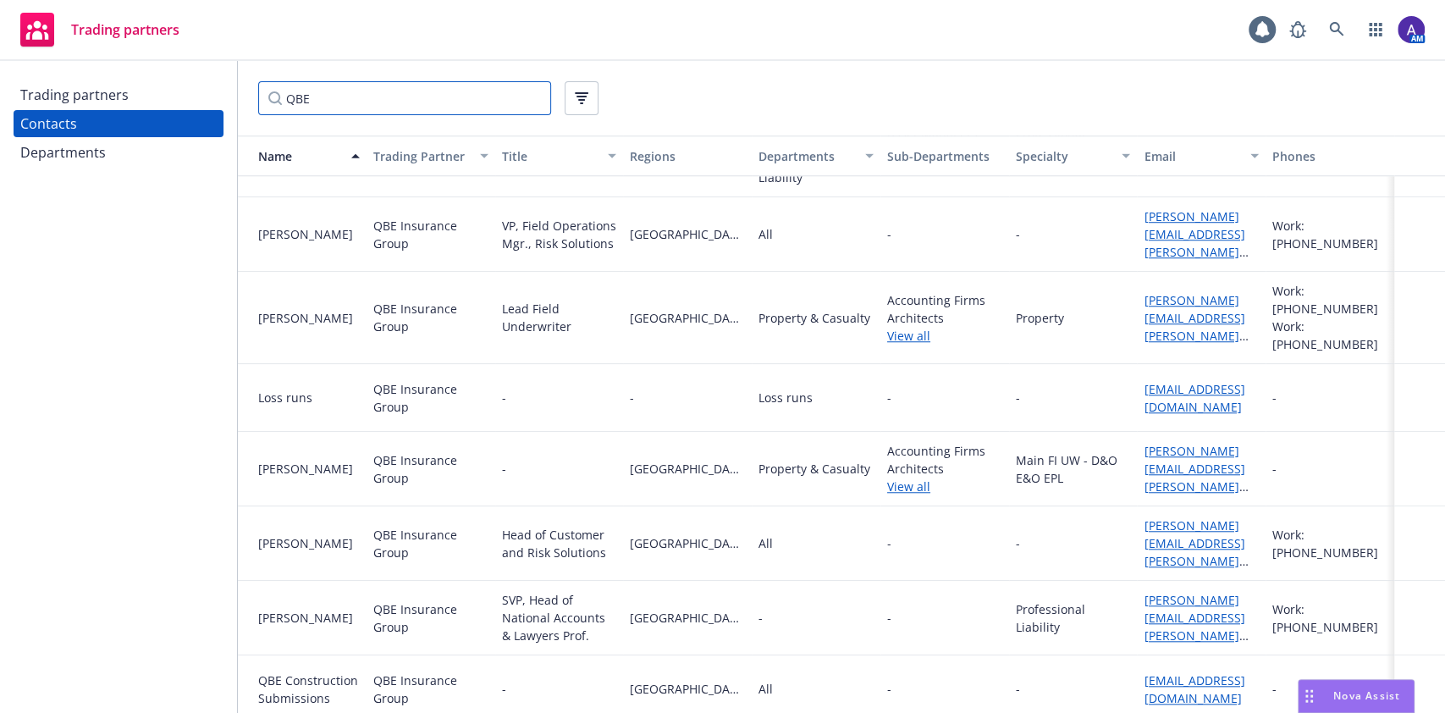
drag, startPoint x: 455, startPoint y: 101, endPoint x: 186, endPoint y: 115, distance: 268.7
click at [186, 115] on div "Trading partners Contacts Departments QBE Name Trading Partner Title Regions De…" at bounding box center [722, 387] width 1445 height 652
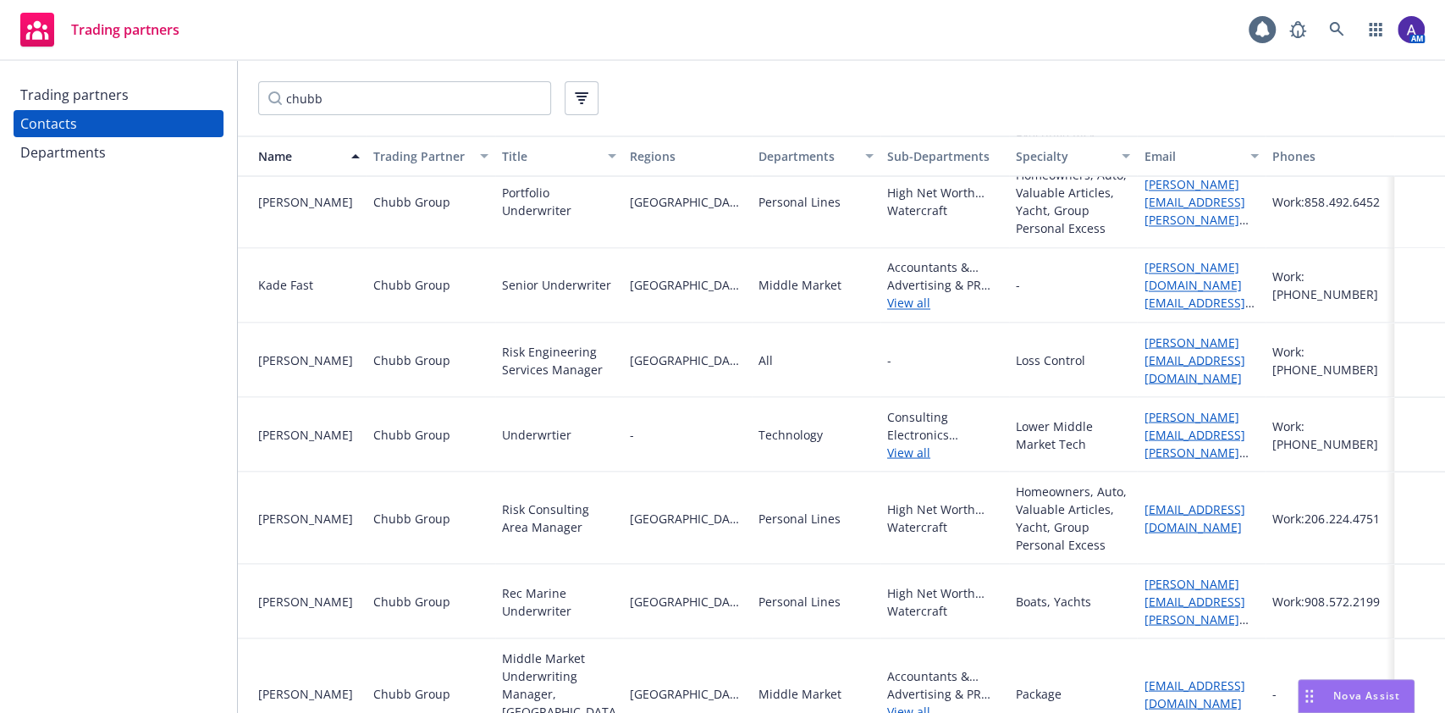
scroll to position [1990, 3]
click at [809, 400] on div "Technology" at bounding box center [816, 435] width 129 height 74
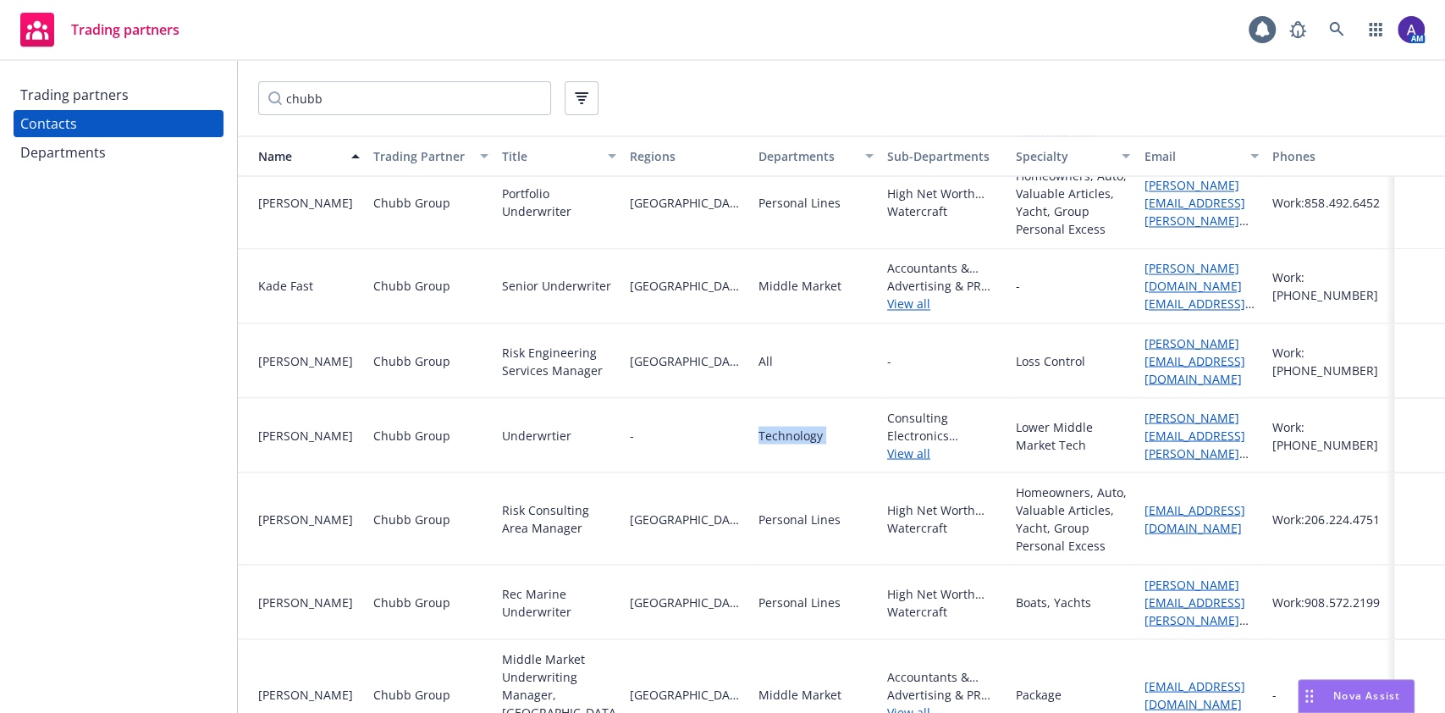
click at [809, 400] on div "Technology" at bounding box center [816, 435] width 129 height 74
click at [821, 368] on div "All" at bounding box center [816, 360] width 129 height 74
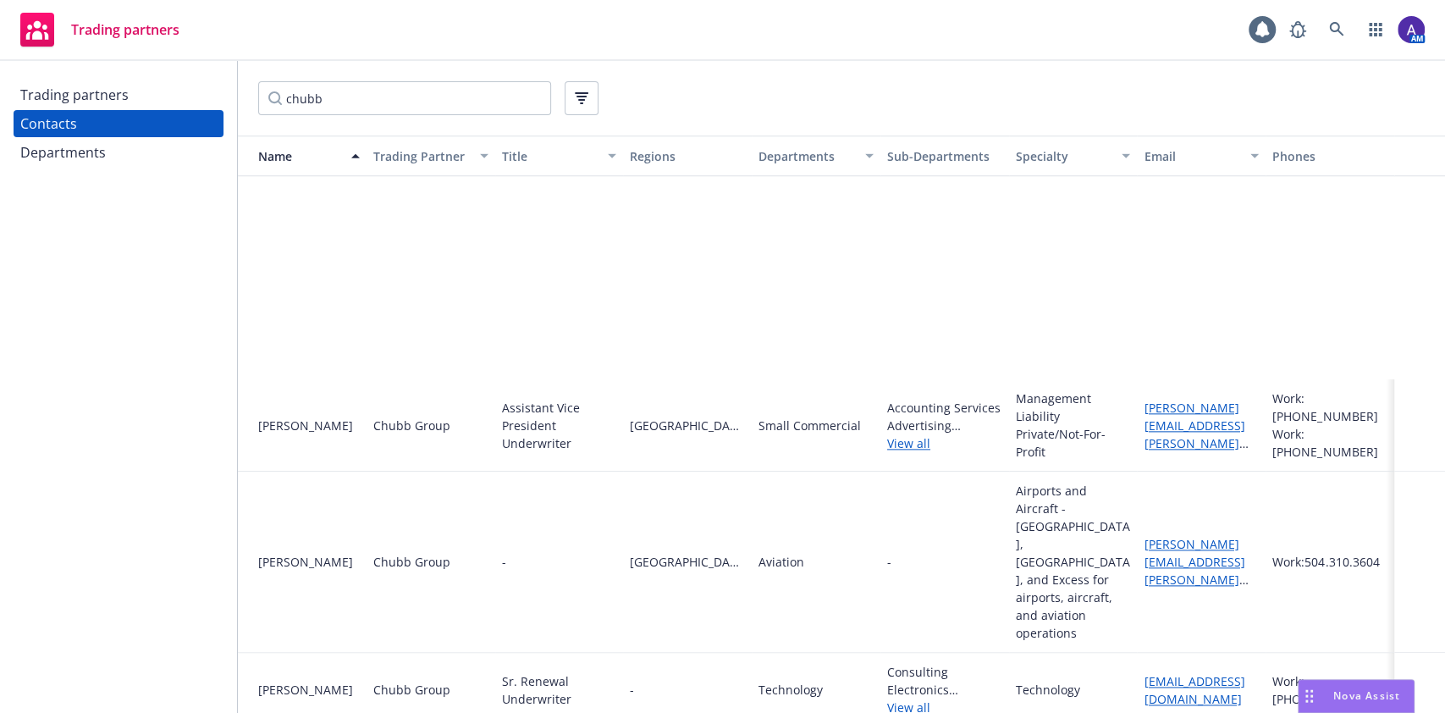
scroll to position [1583, 3]
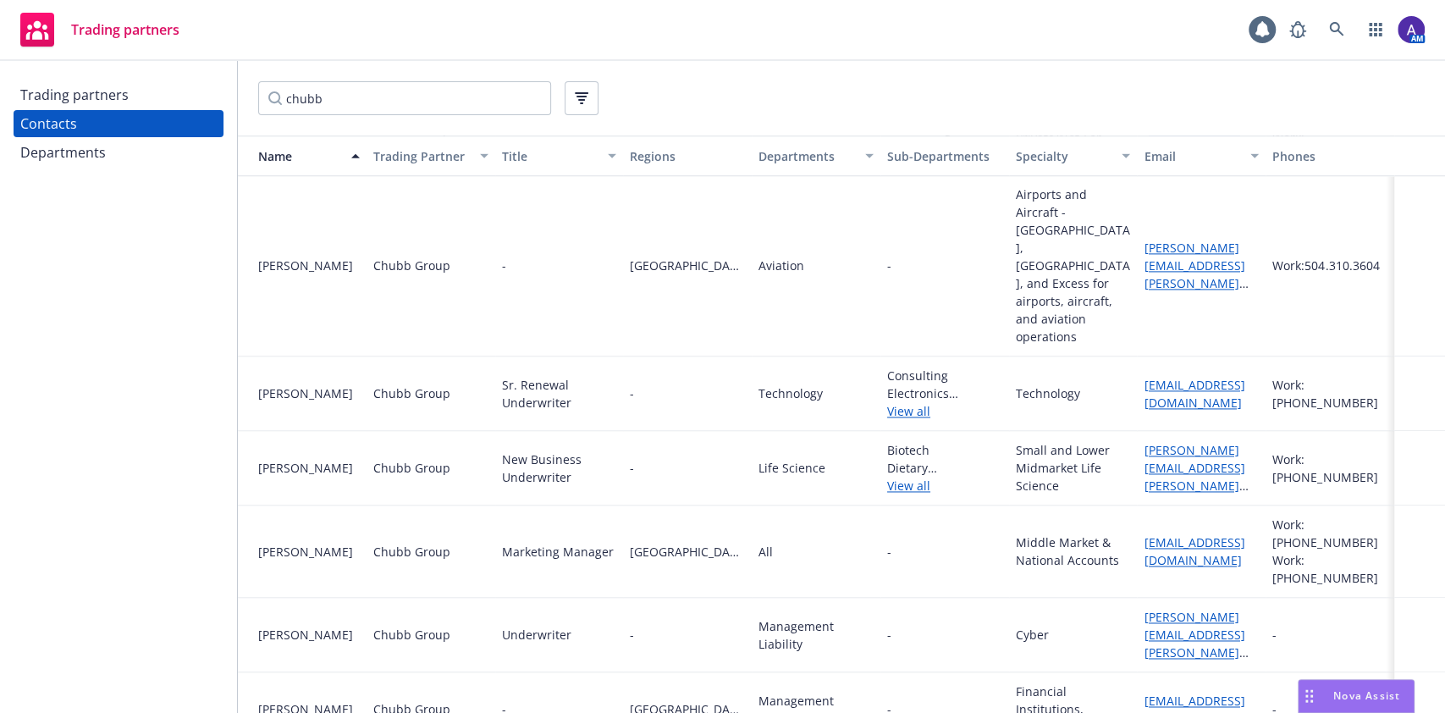
click at [1172, 442] on link "jill.foster@chubb.com" at bounding box center [1194, 485] width 101 height 87
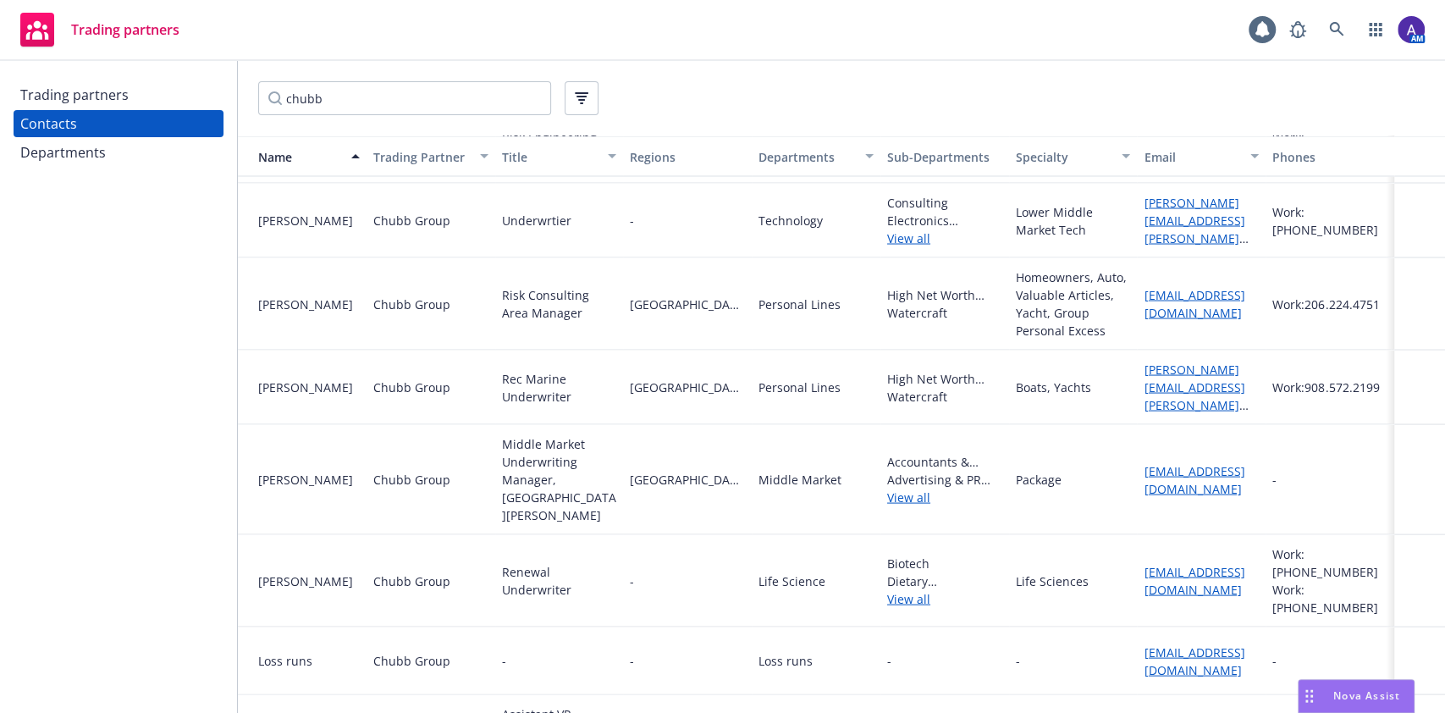
scroll to position [3121, 3]
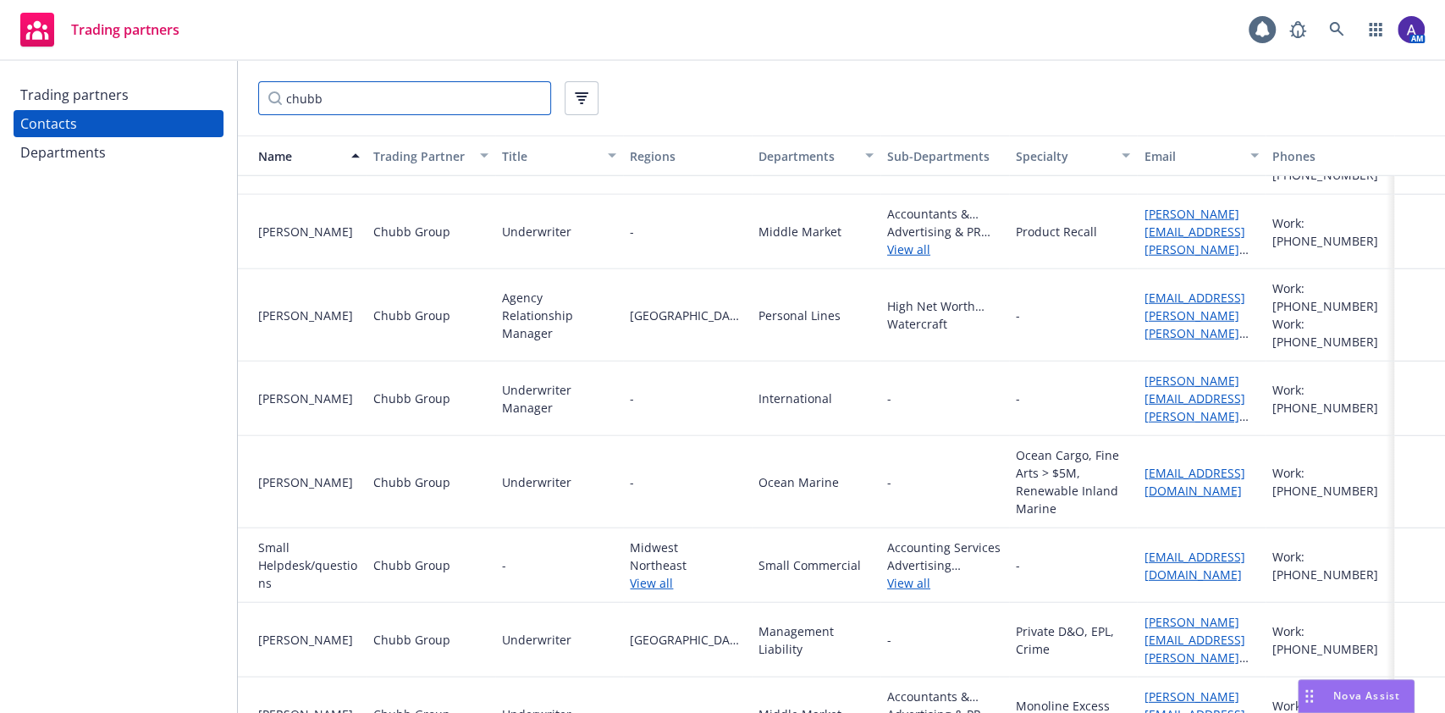
drag, startPoint x: 345, startPoint y: 94, endPoint x: 215, endPoint y: 91, distance: 130.4
click at [215, 91] on div "Trading partners Contacts Departments chubb Name Trading Partner Title Regions …" at bounding box center [722, 387] width 1445 height 652
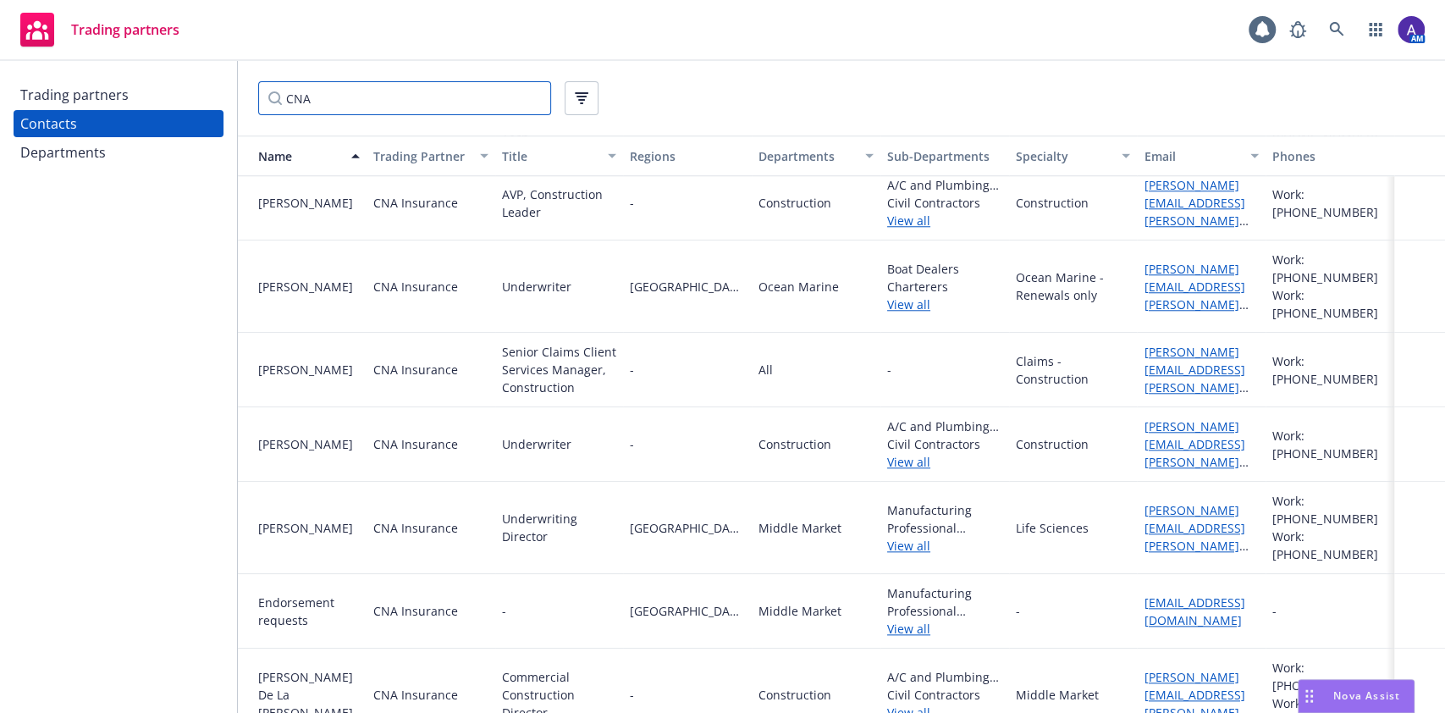
scroll to position [1099, 3]
click at [1151, 504] on link "edgar.oropeza@cna.com" at bounding box center [1194, 538] width 101 height 69
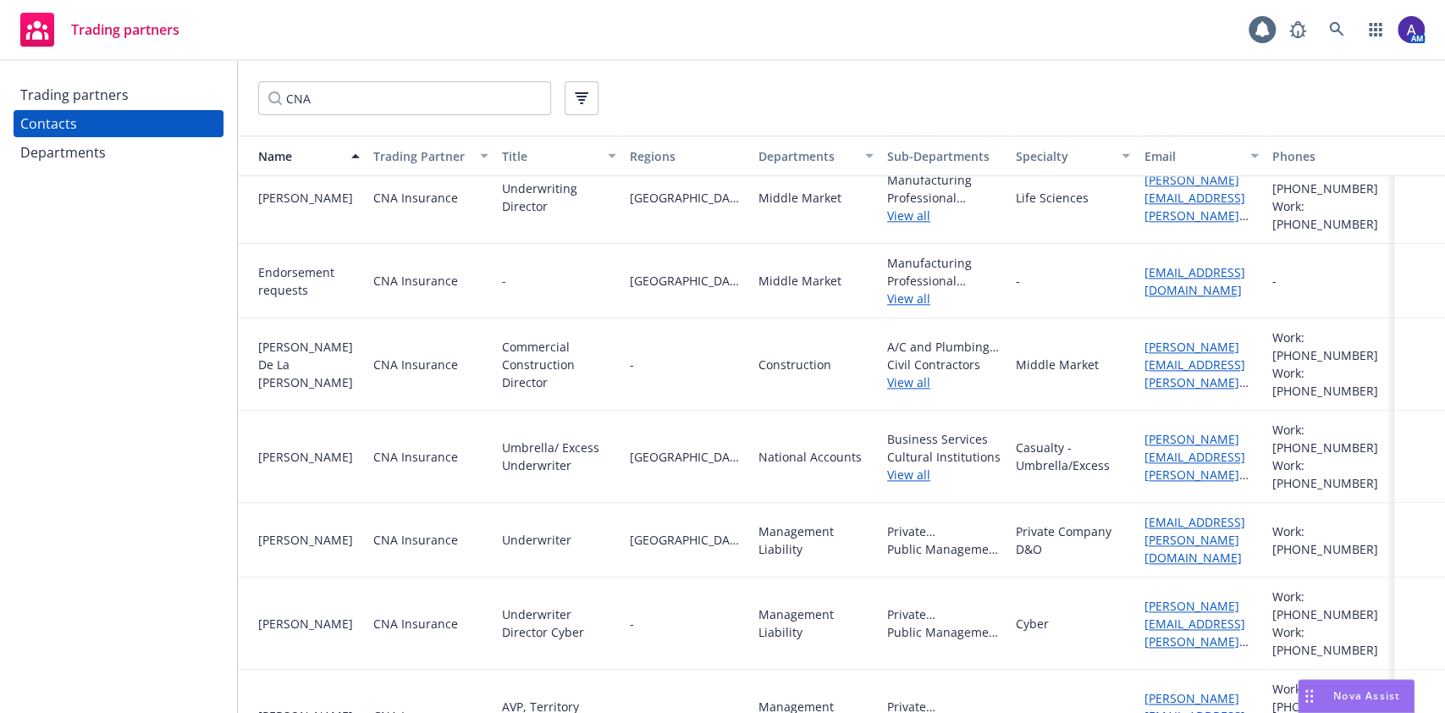
scroll to position [1329, 3]
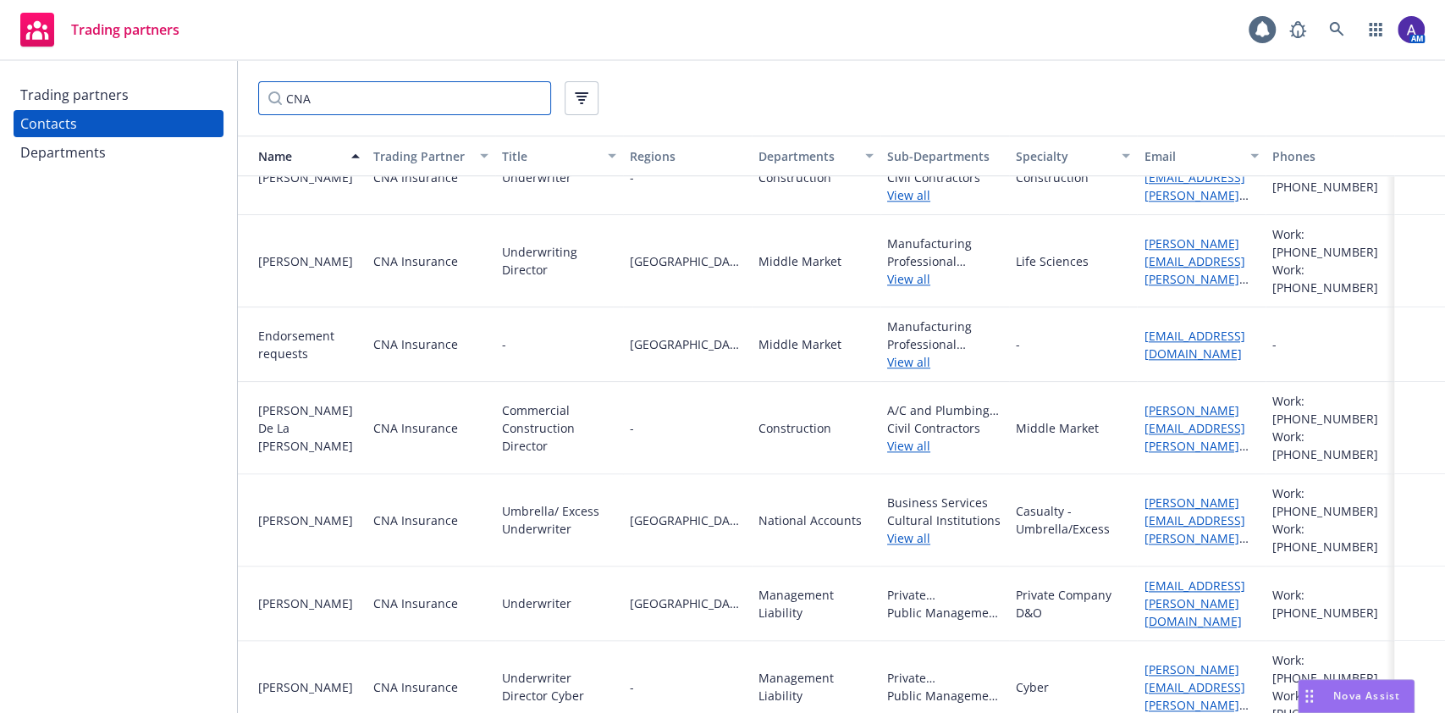
click at [441, 105] on input "CNA" at bounding box center [404, 98] width 293 height 34
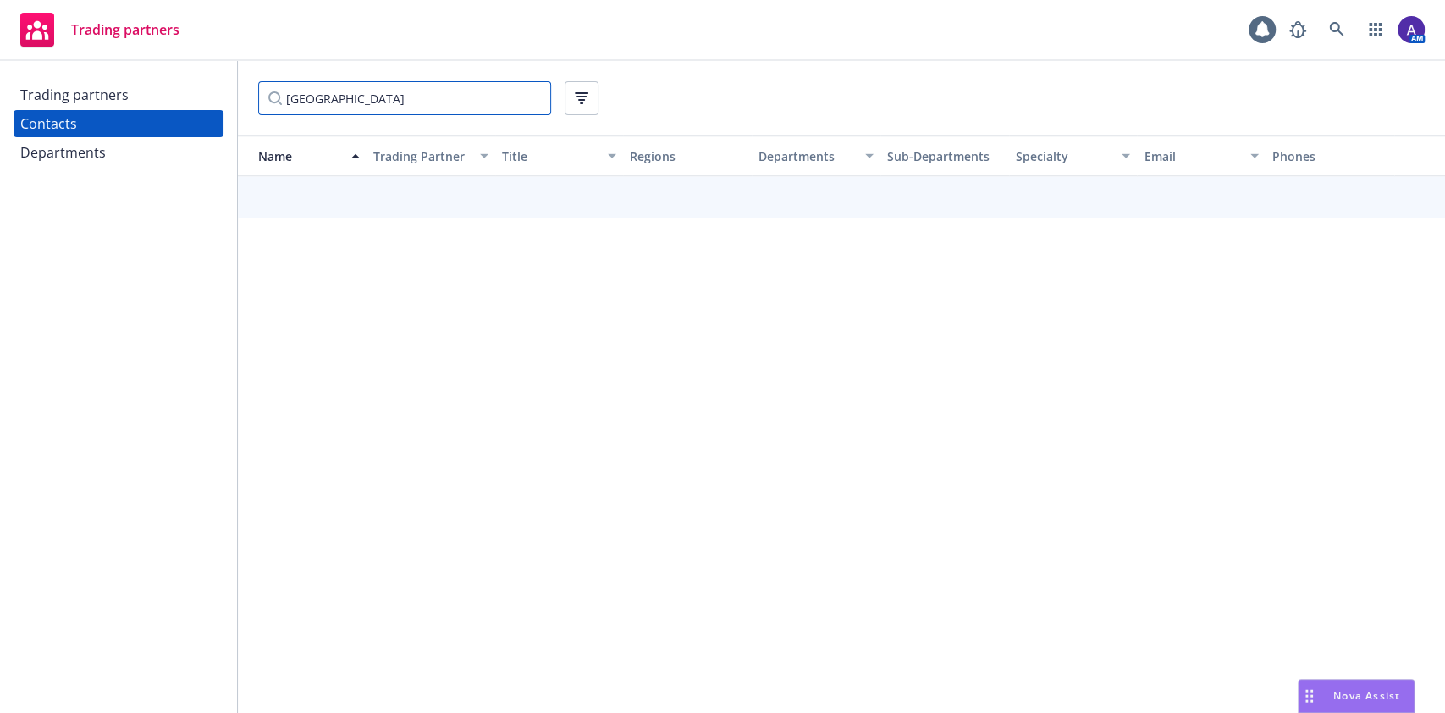
type input "hartford"
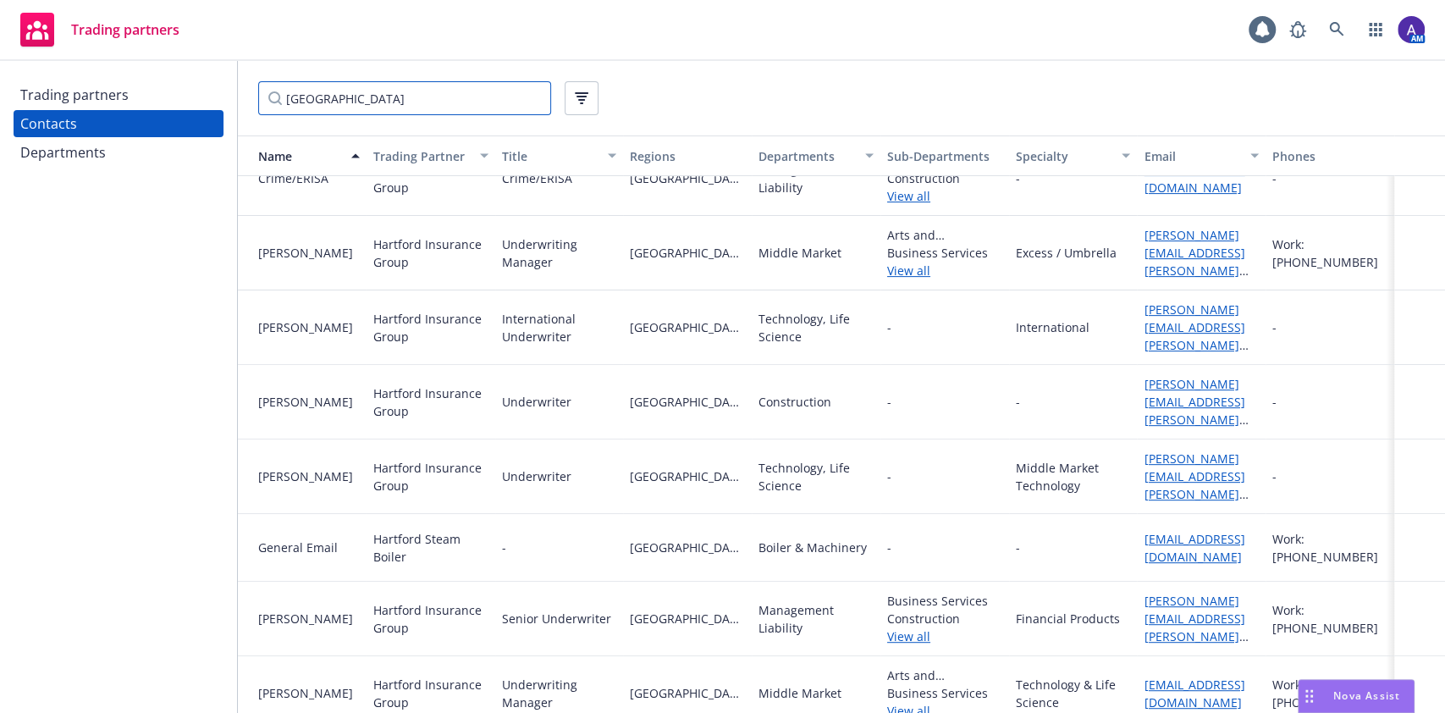
scroll to position [381, 1]
click at [1183, 450] on div "eric.poon@thehartford.com" at bounding box center [1201, 475] width 115 height 53
click at [1166, 450] on link "eric.poon@thehartford.com" at bounding box center [1194, 483] width 101 height 69
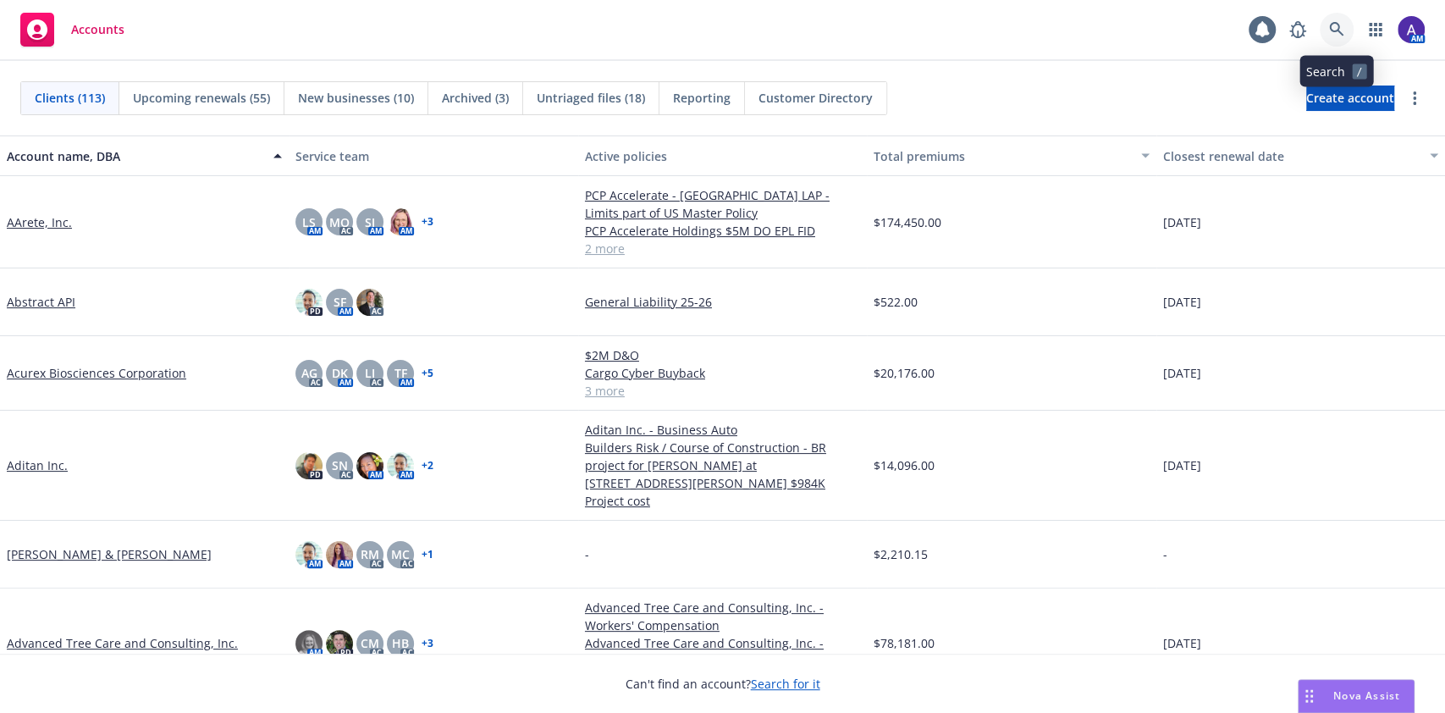
click at [1343, 23] on icon at bounding box center [1336, 29] width 15 height 15
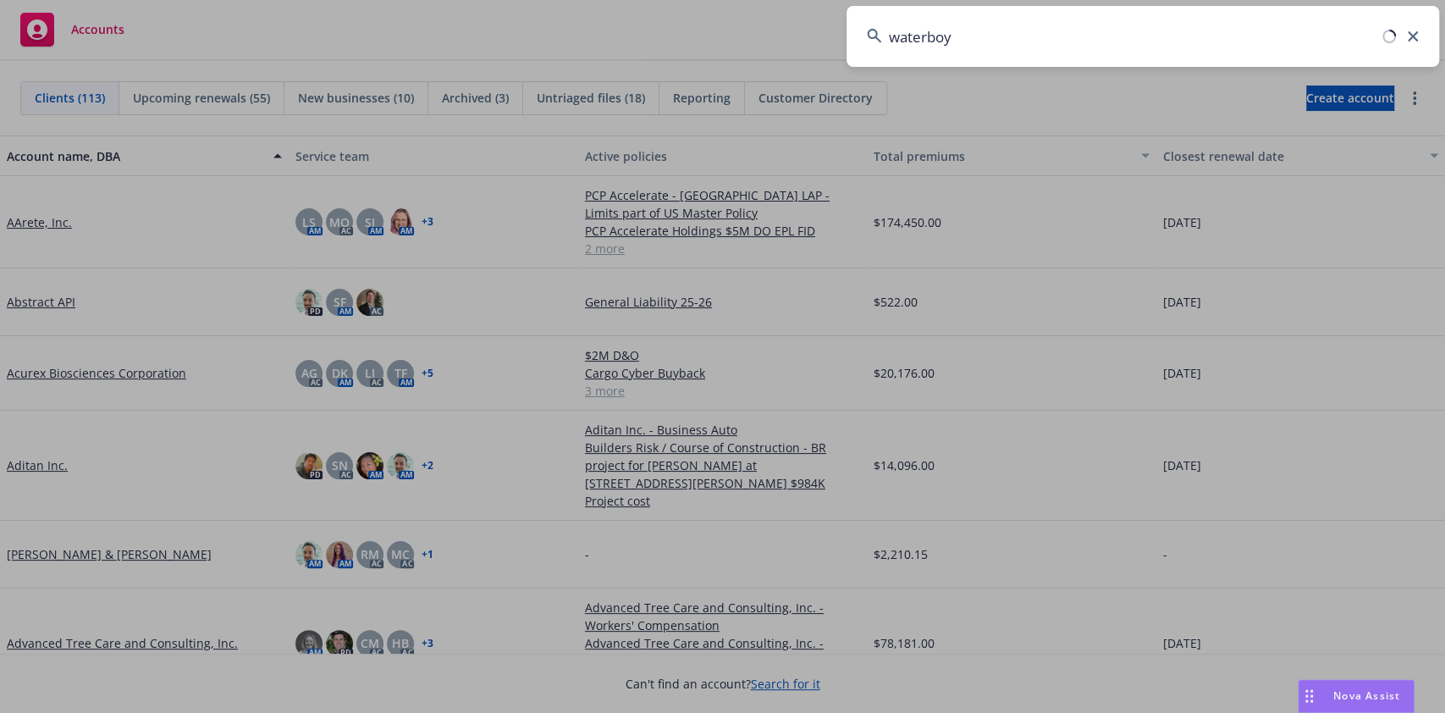
type input "waterboy"
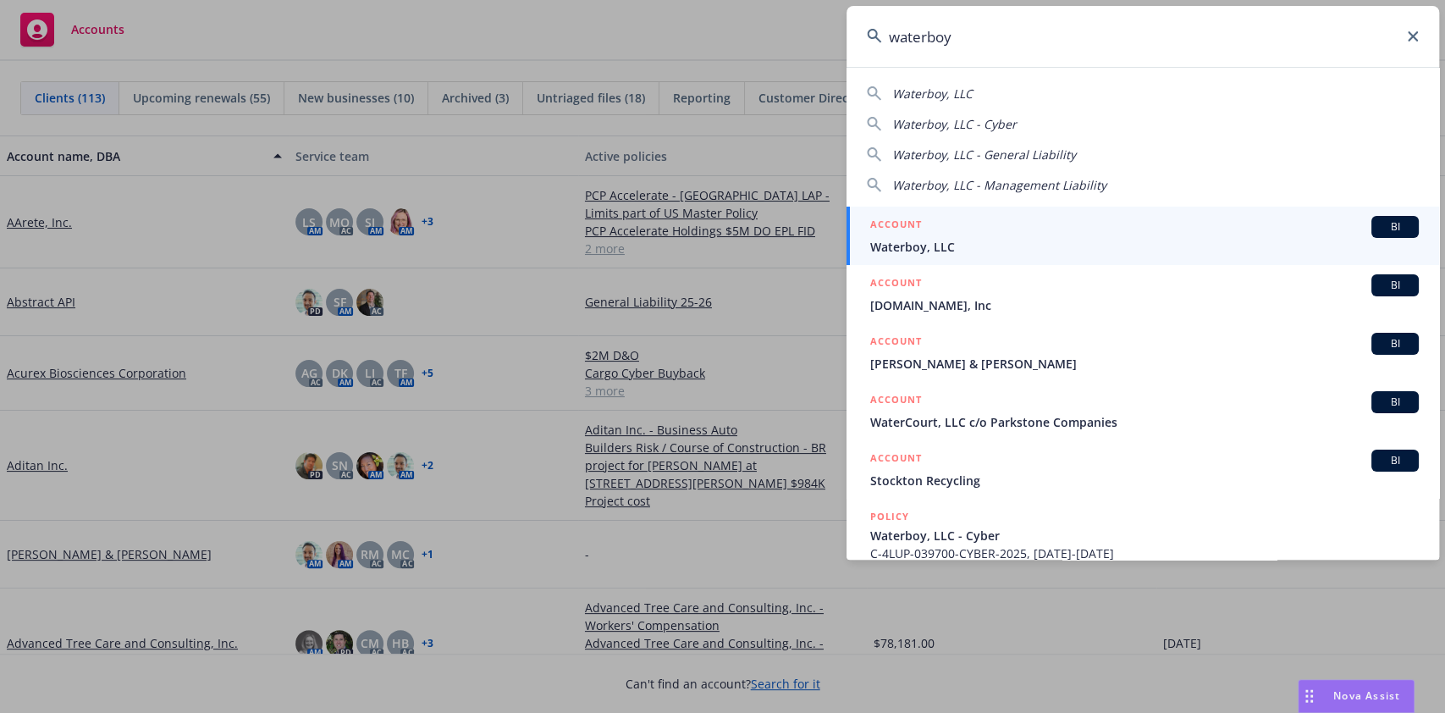
click at [939, 240] on span "Waterboy, LLC" at bounding box center [1144, 247] width 549 height 18
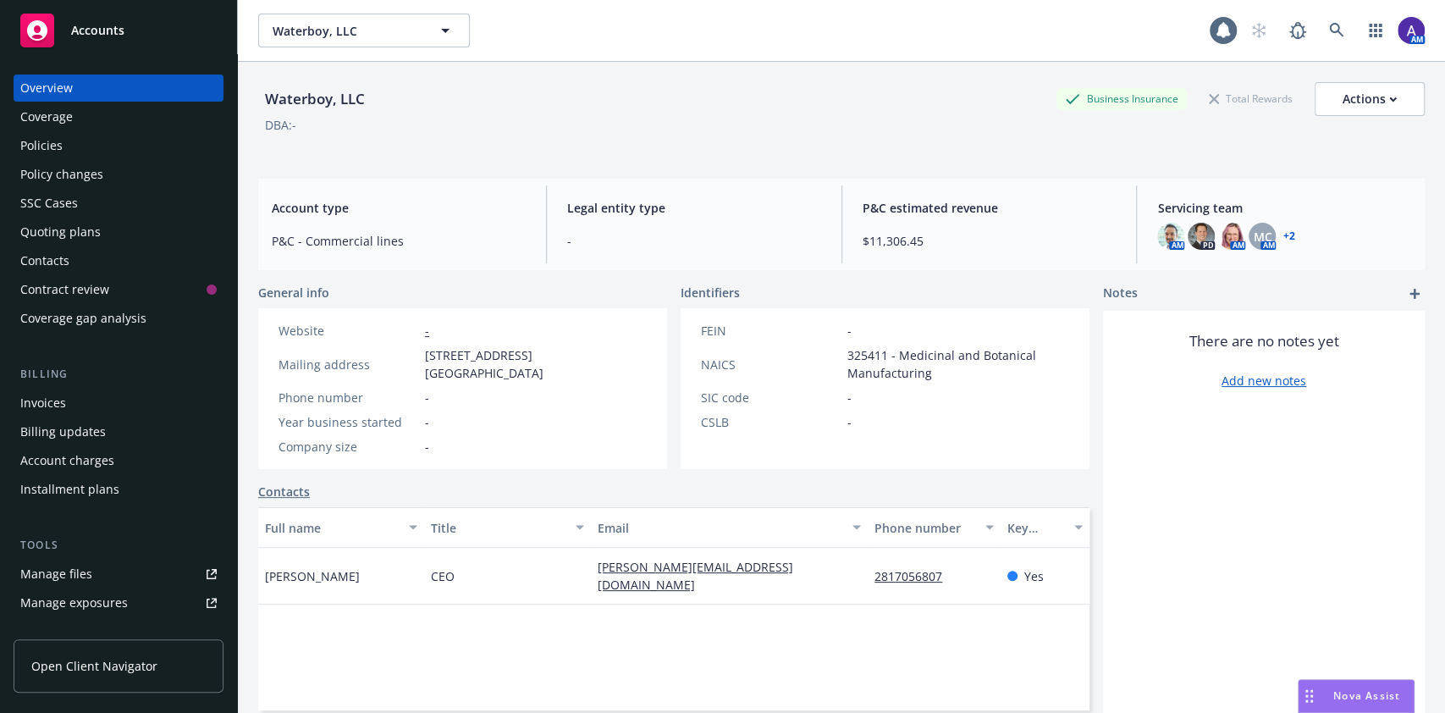
click at [32, 158] on div "Policies" at bounding box center [41, 145] width 42 height 27
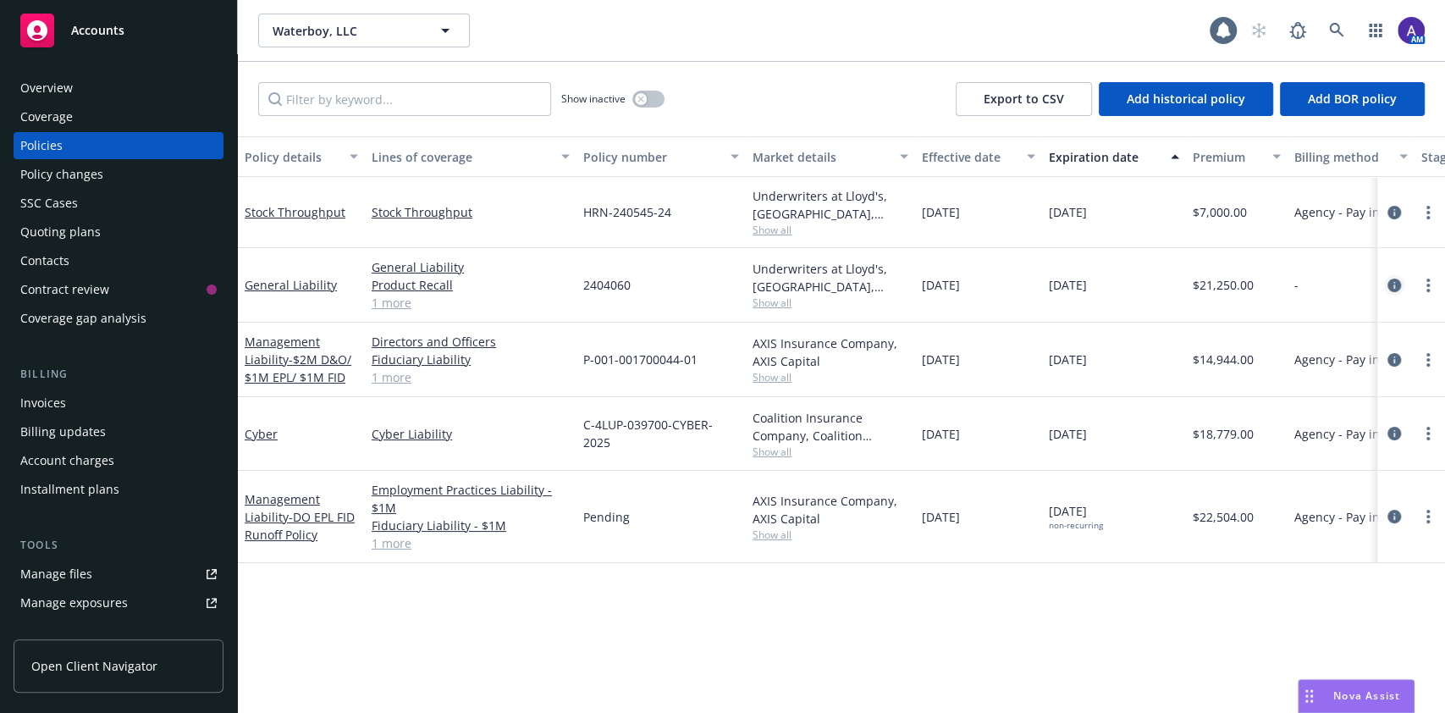
click at [1388, 281] on icon "circleInformation" at bounding box center [1394, 285] width 14 height 14
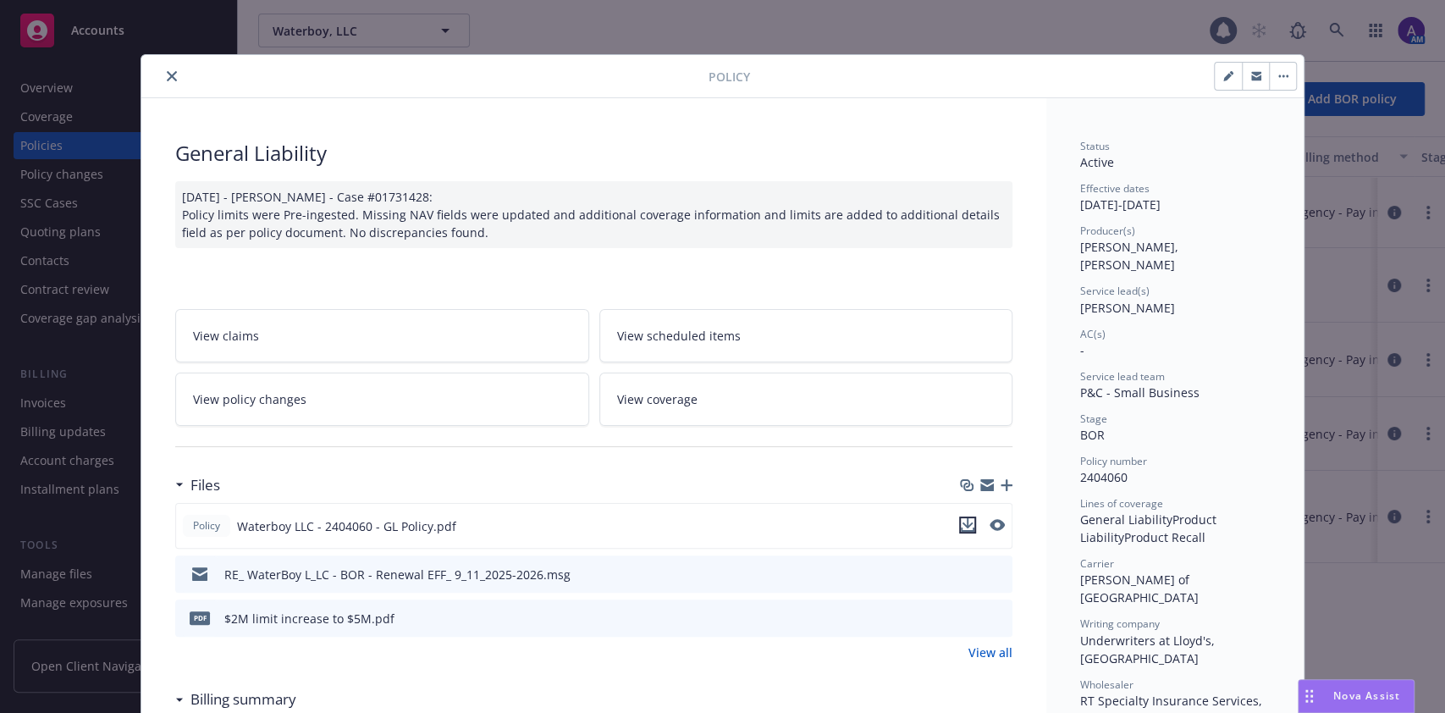
click at [961, 526] on icon "download file" at bounding box center [968, 525] width 14 height 14
click at [962, 619] on icon "download file" at bounding box center [969, 617] width 14 height 14
click at [995, 525] on div "Policy Waterboy LLC - 2404060 - GL Policy.pdf Preview file Preview file" at bounding box center [593, 526] width 837 height 46
click at [992, 523] on icon "preview file" at bounding box center [995, 525] width 15 height 12
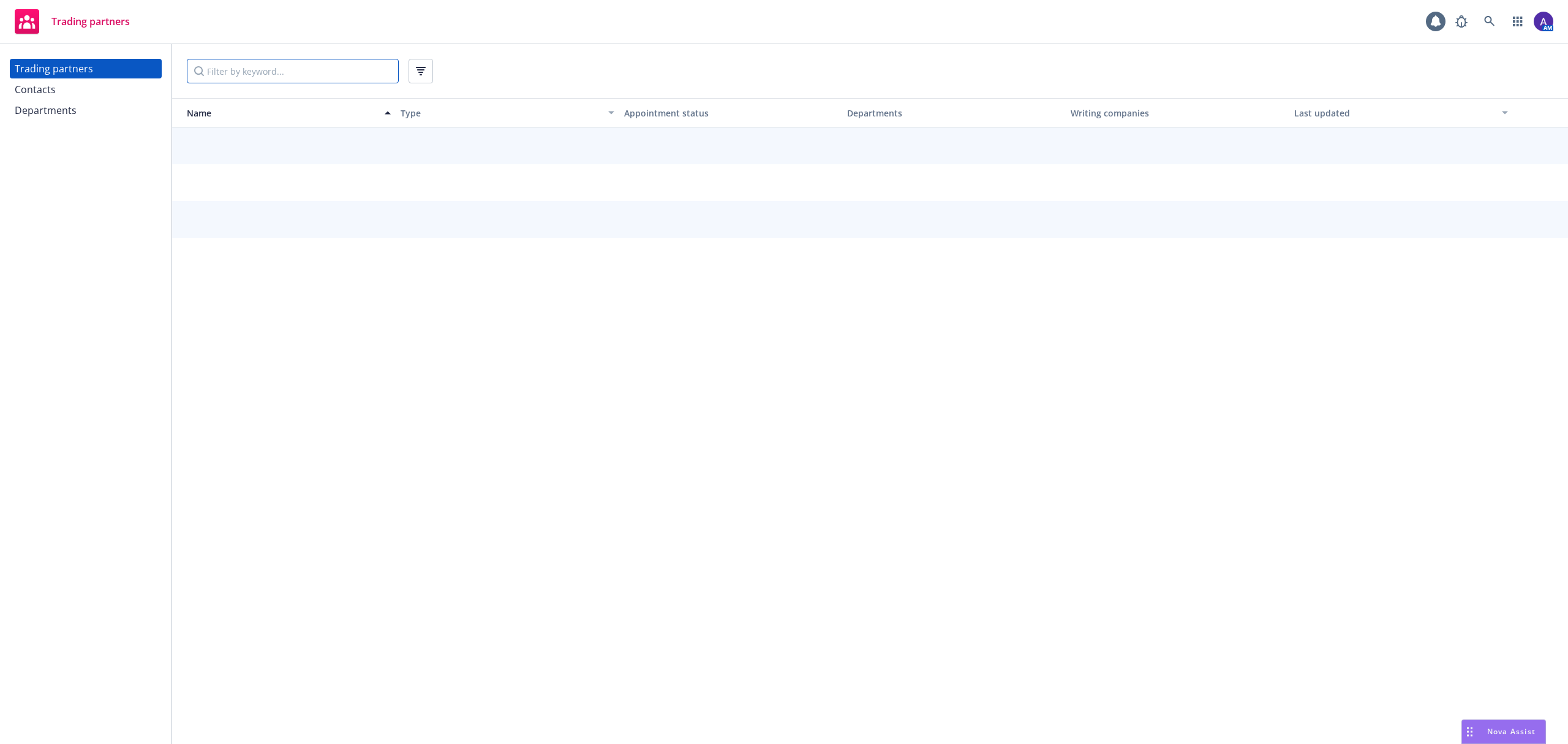
click at [229, 66] on input "Filter by keyword..." at bounding box center [292, 71] width 212 height 25
type input "travelers"
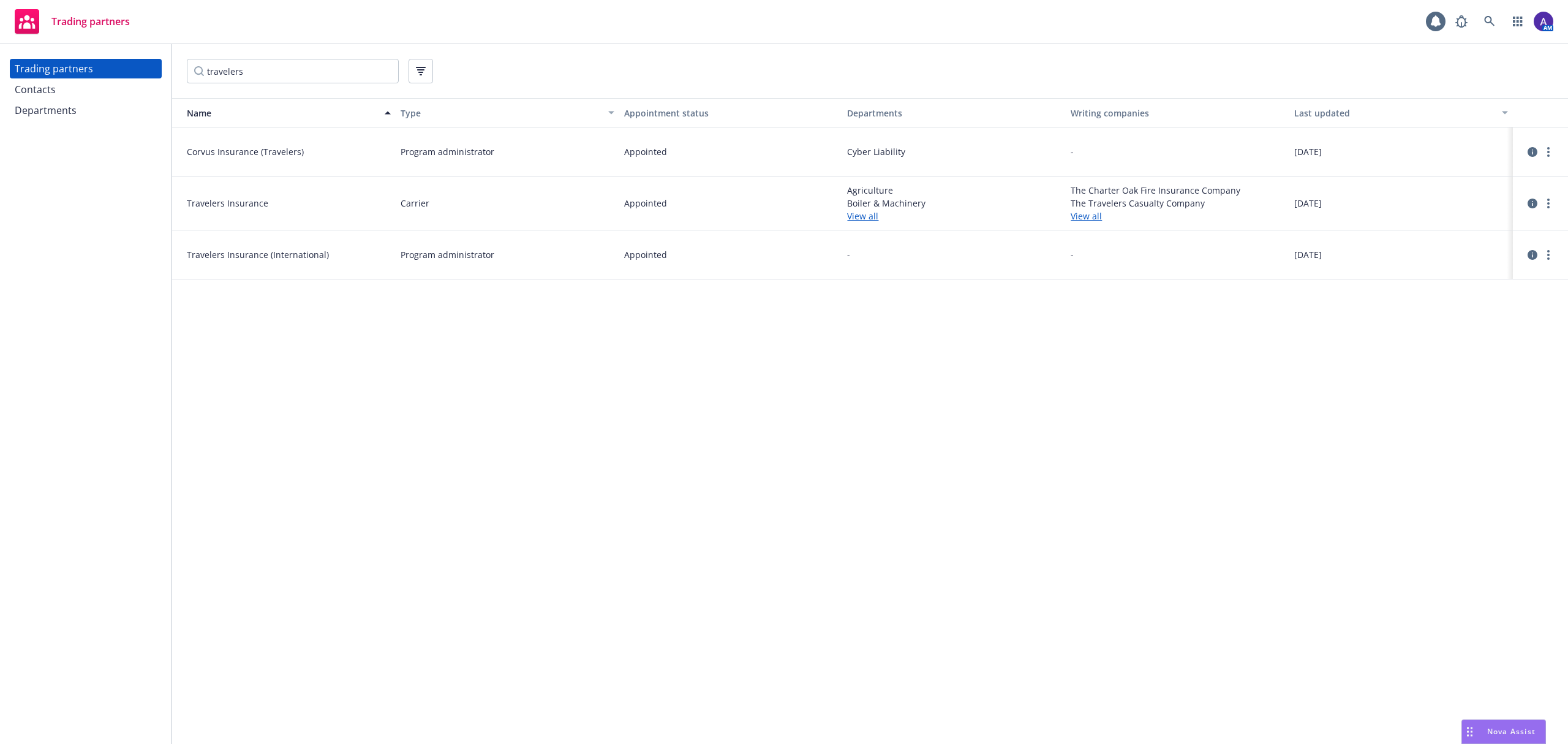
click at [69, 93] on div "Contacts" at bounding box center [85, 89] width 142 height 20
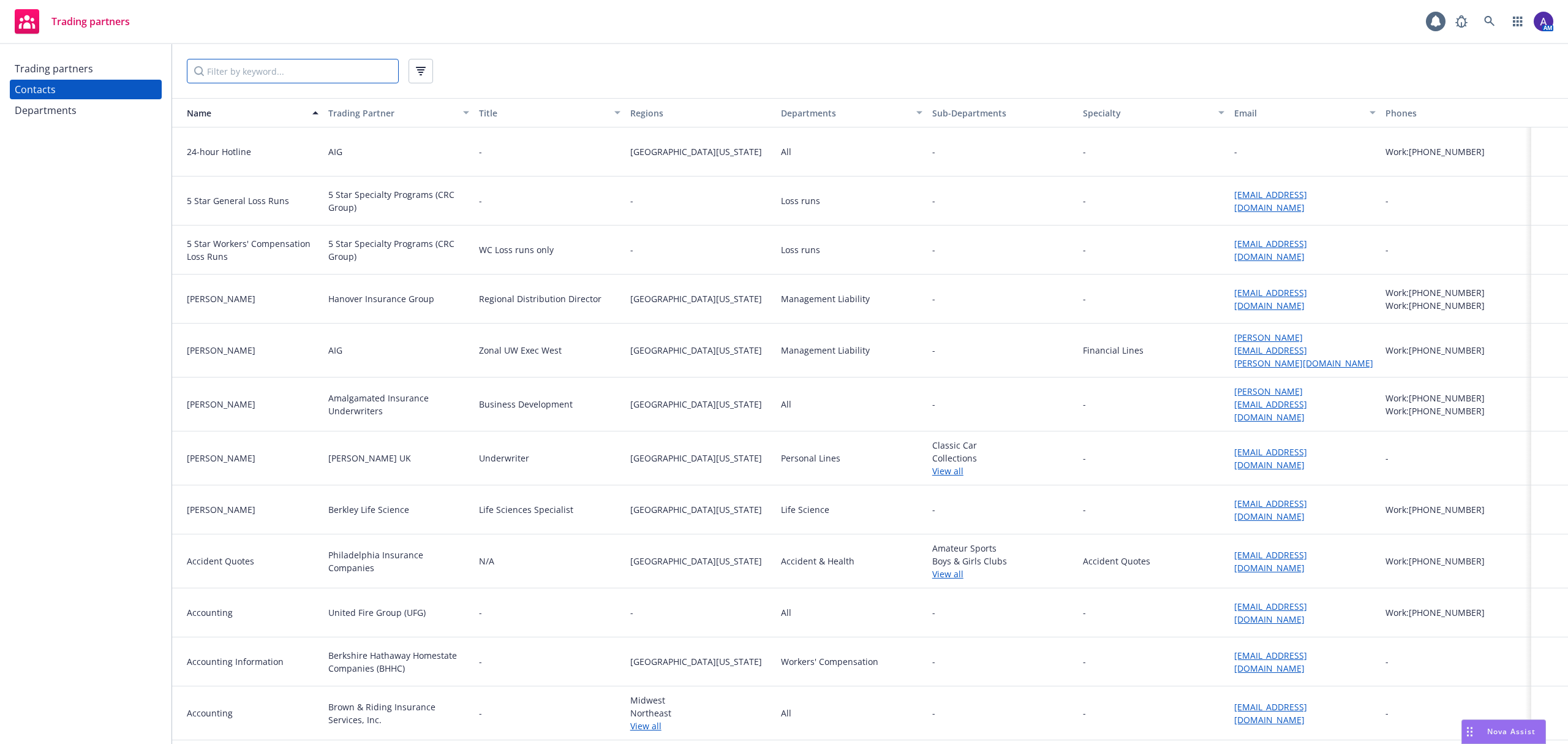
click at [255, 66] on input "Filter by keyword..." at bounding box center [292, 71] width 212 height 25
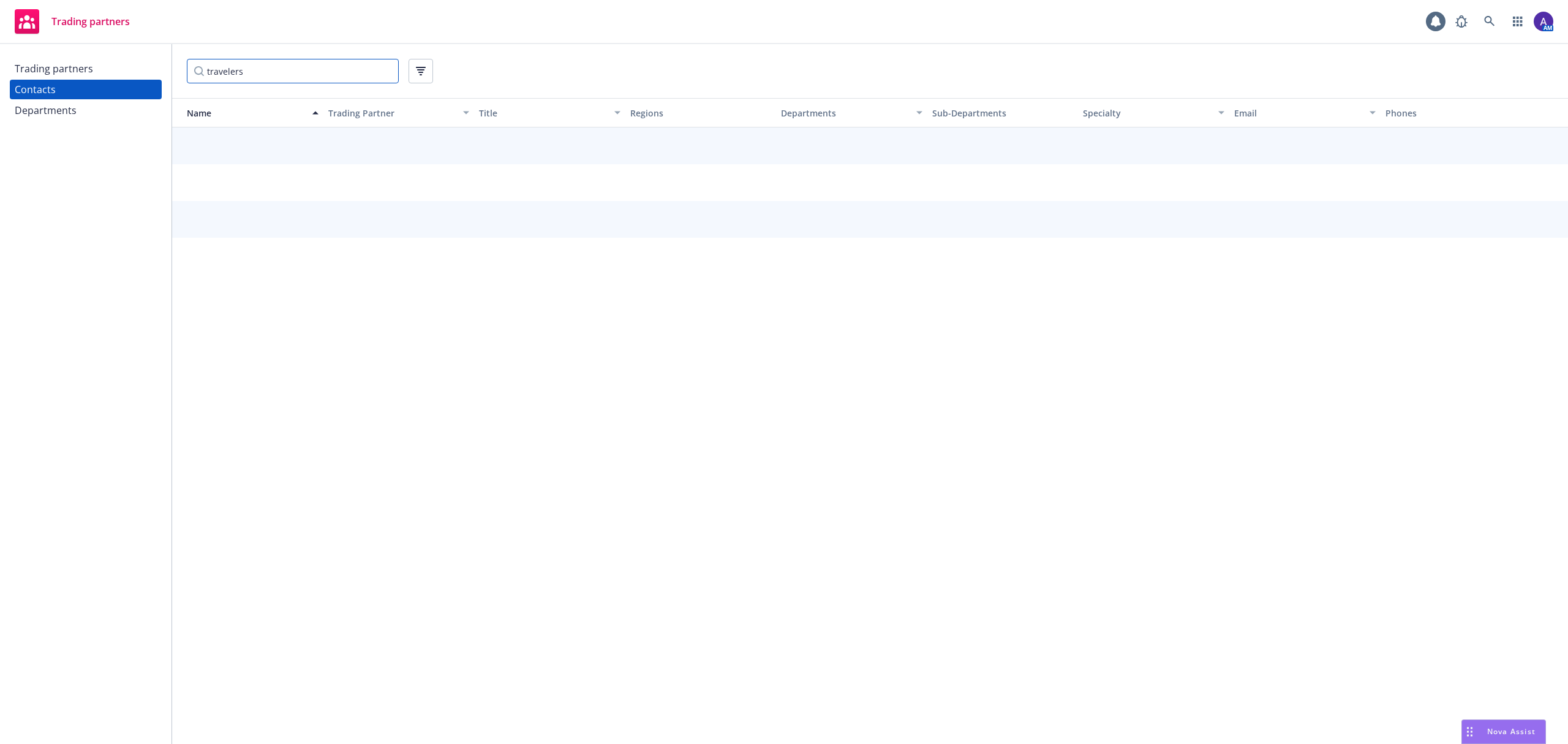
type input "travelers"
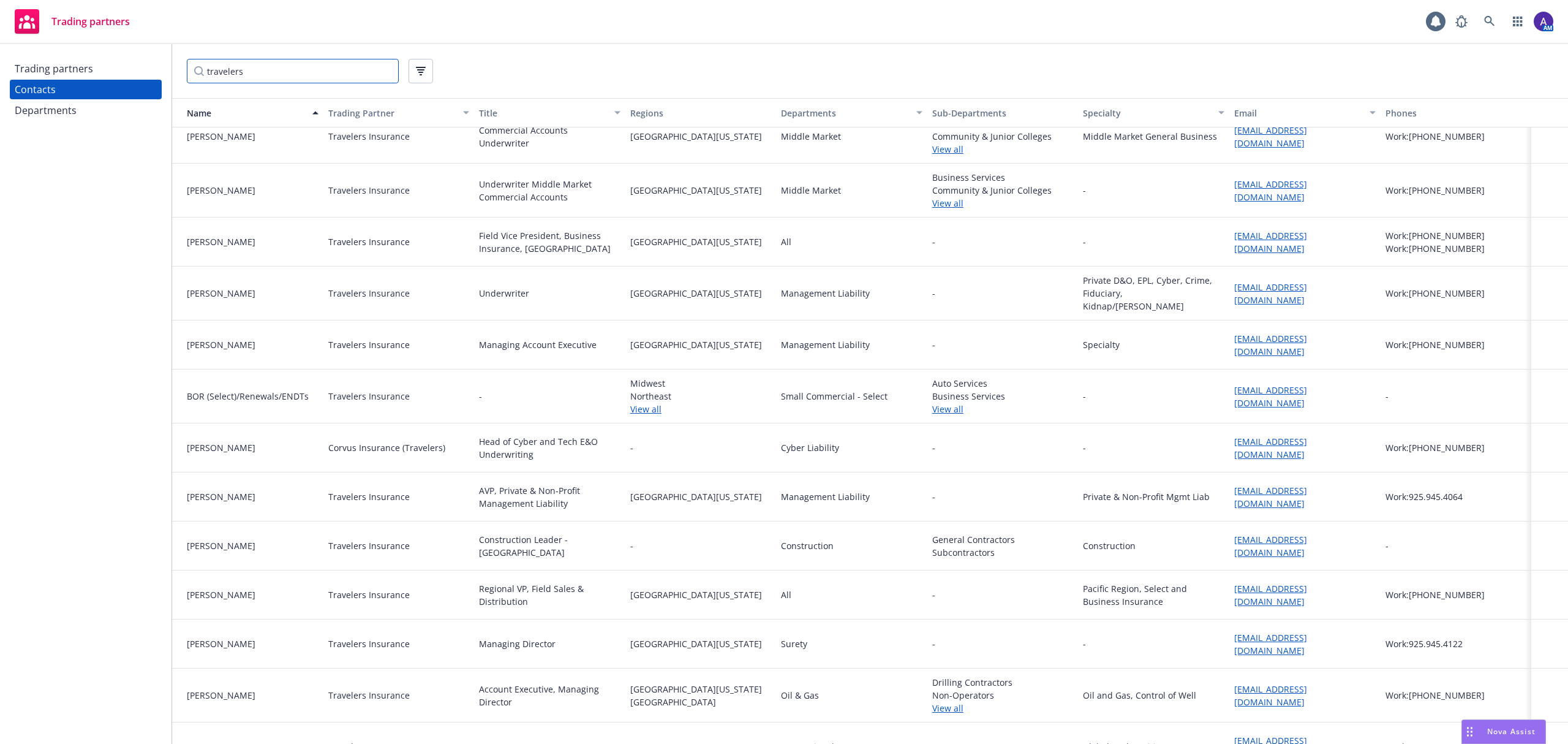
scroll to position [18, 0]
click at [1296, 390] on link "[EMAIL_ADDRESS][DOMAIN_NAME]" at bounding box center [1271, 396] width 73 height 25
click at [1266, 389] on link "[EMAIL_ADDRESS][DOMAIN_NAME]" at bounding box center [1271, 396] width 73 height 25
click at [1491, 20] on icon at bounding box center [1489, 21] width 10 height 10
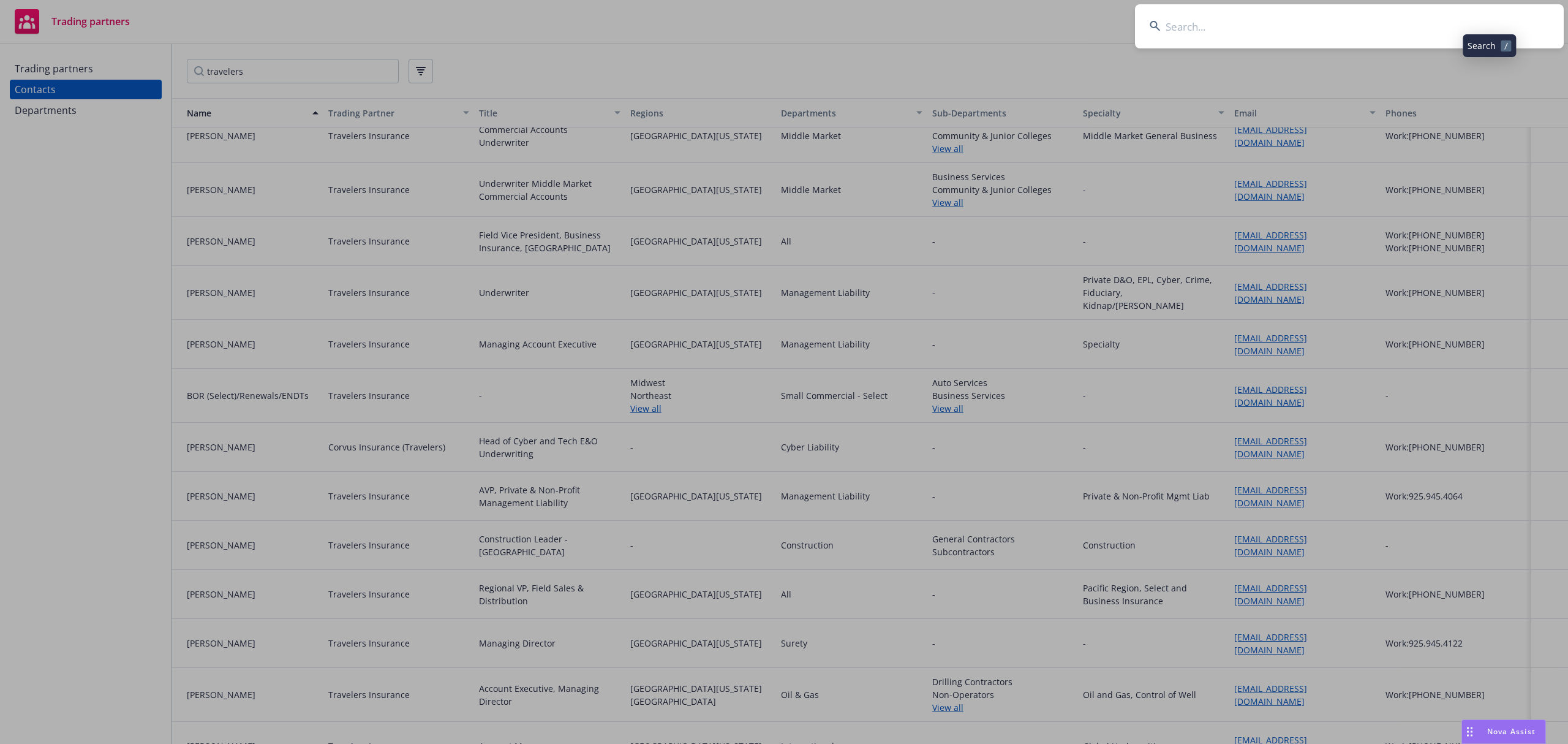
click at [1386, 34] on input at bounding box center [1349, 26] width 429 height 44
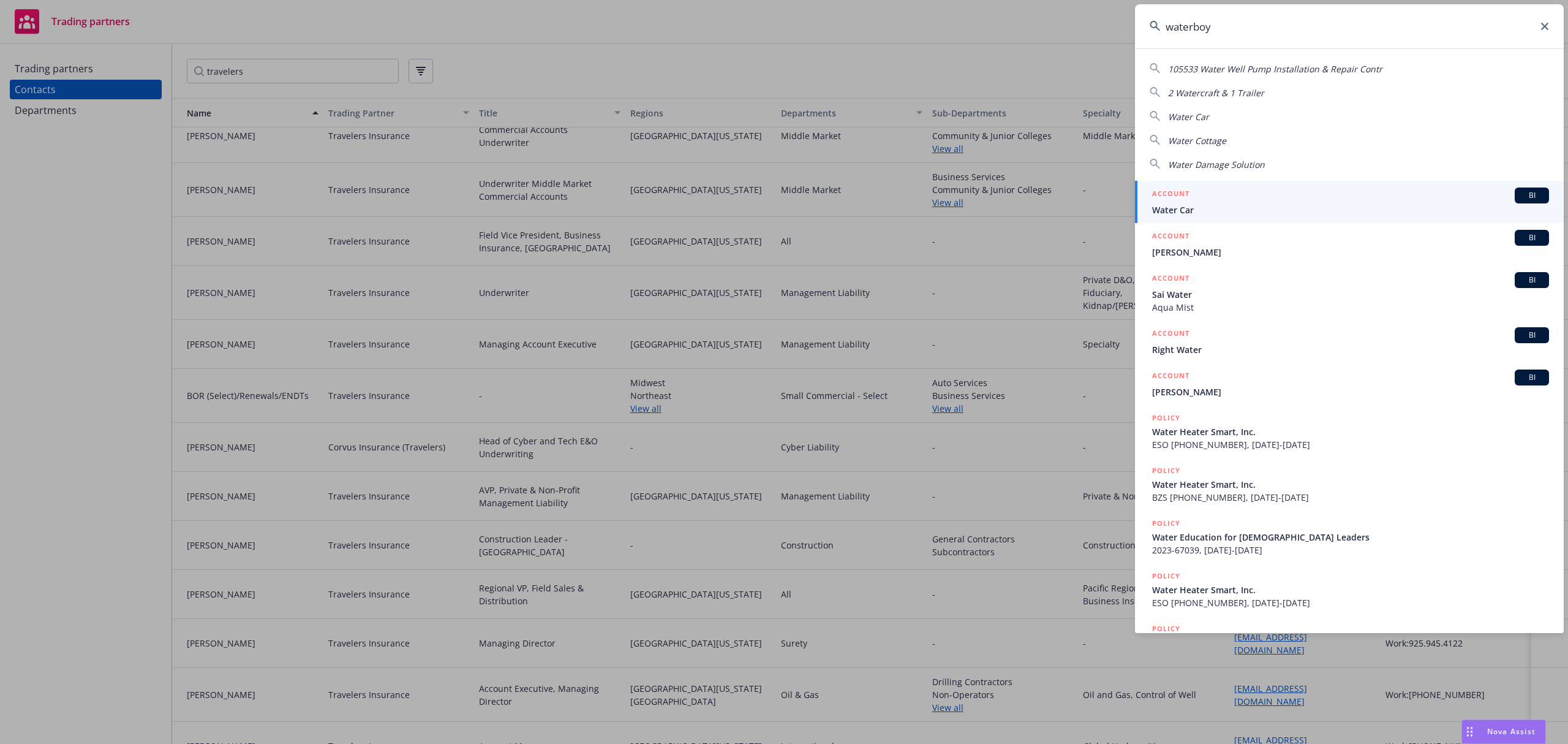
type input "waterboy"
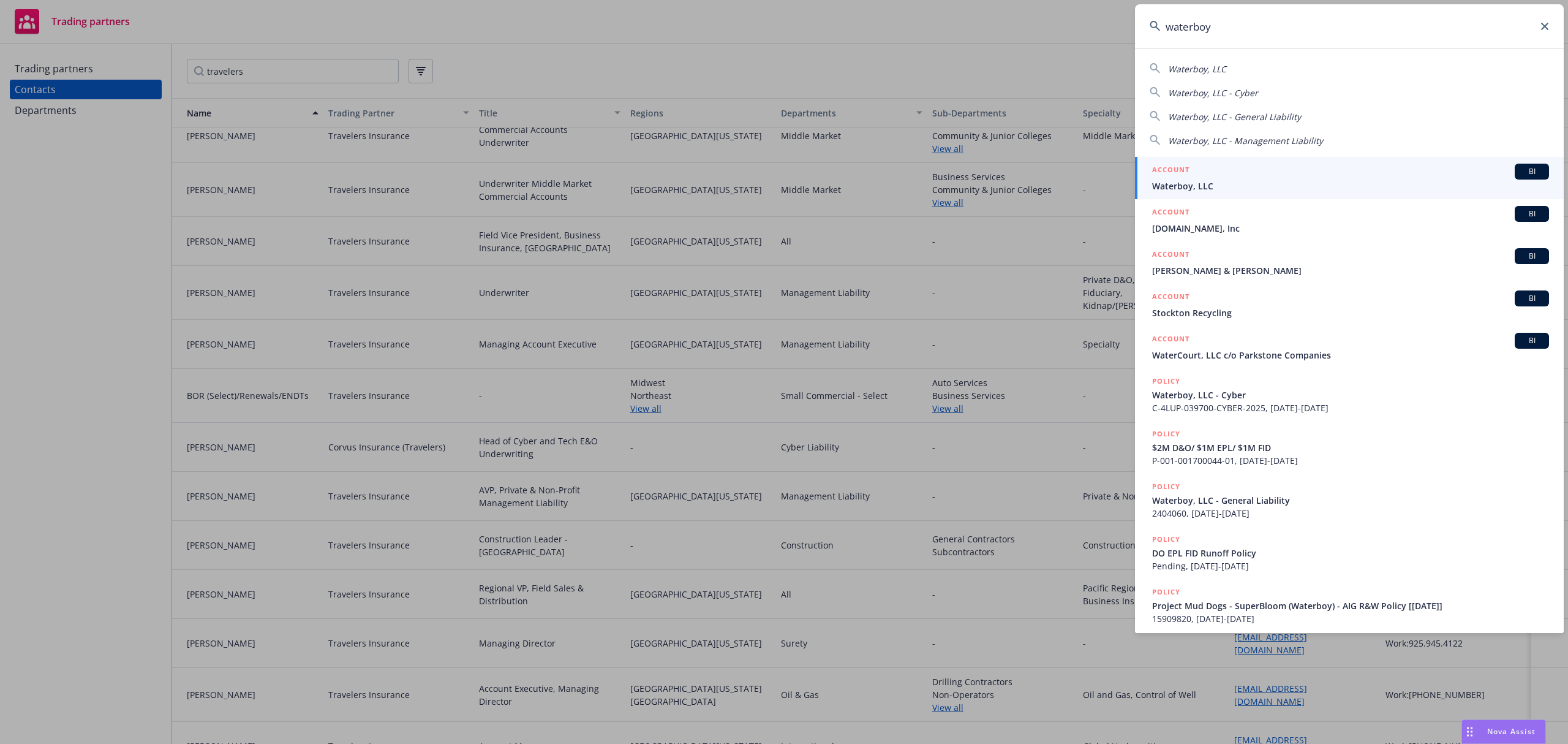
click at [1199, 182] on span "Waterboy, LLC" at bounding box center [1350, 186] width 397 height 13
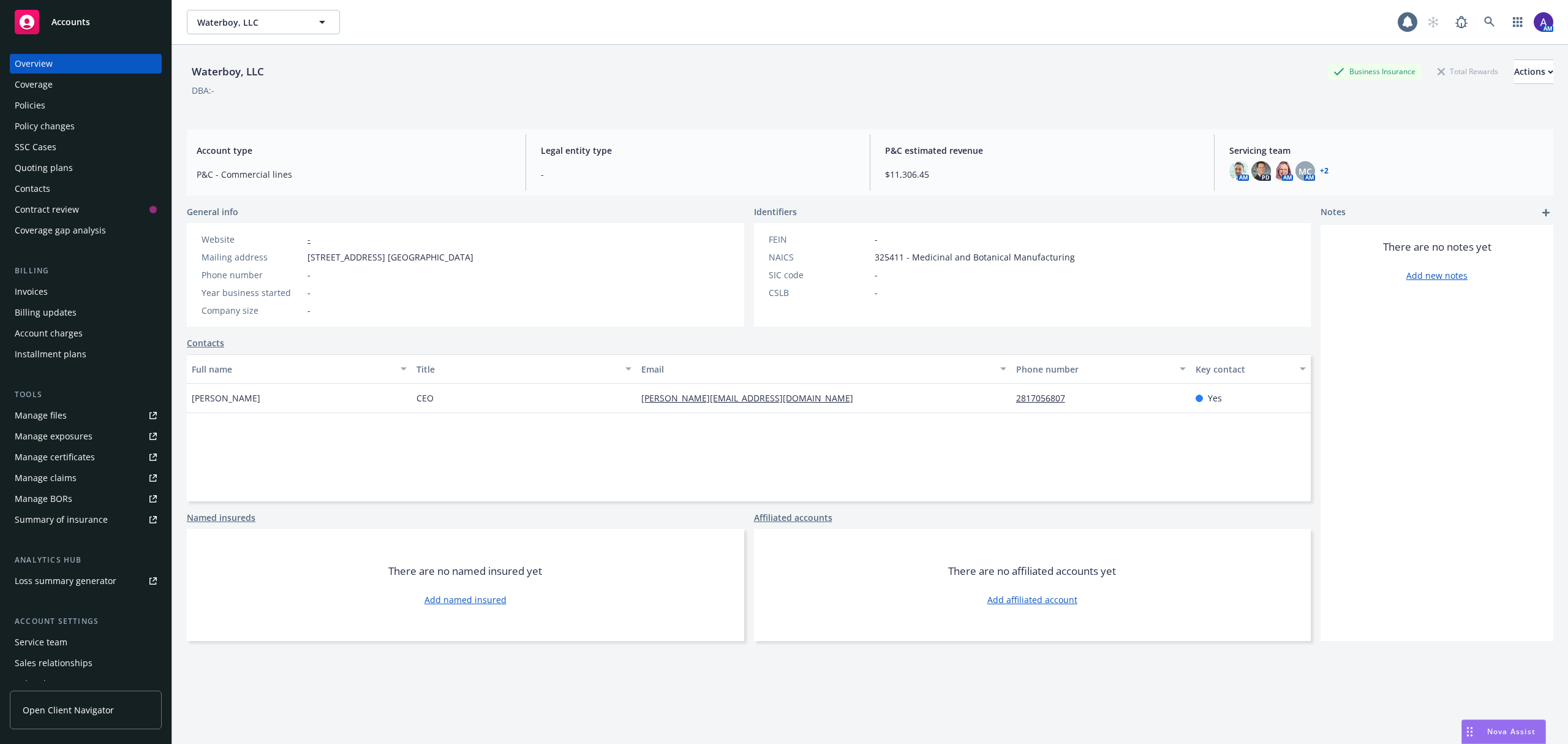
click at [62, 103] on div "Policies" at bounding box center [85, 105] width 142 height 20
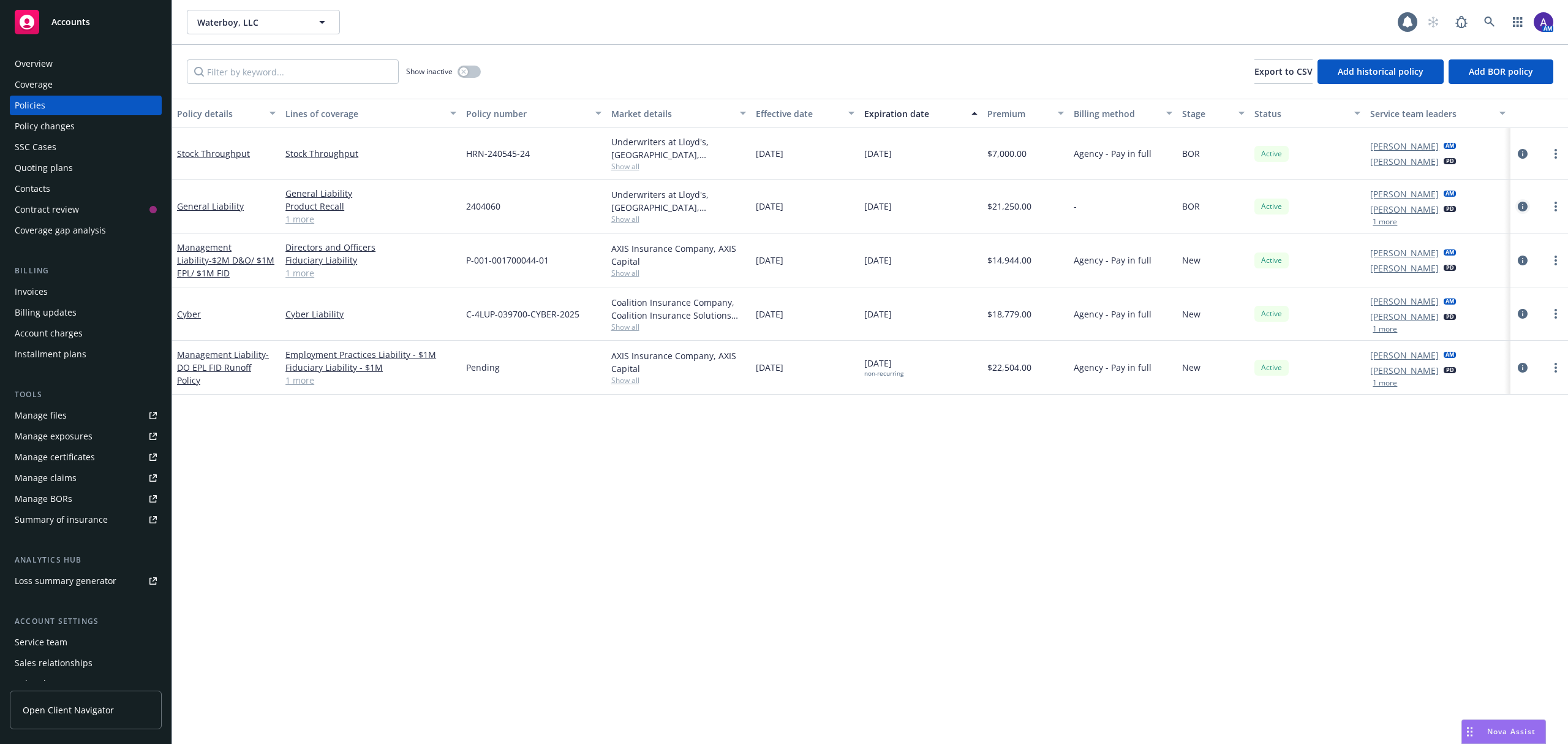
click at [1522, 209] on icon "circleInformation" at bounding box center [1523, 206] width 10 height 10
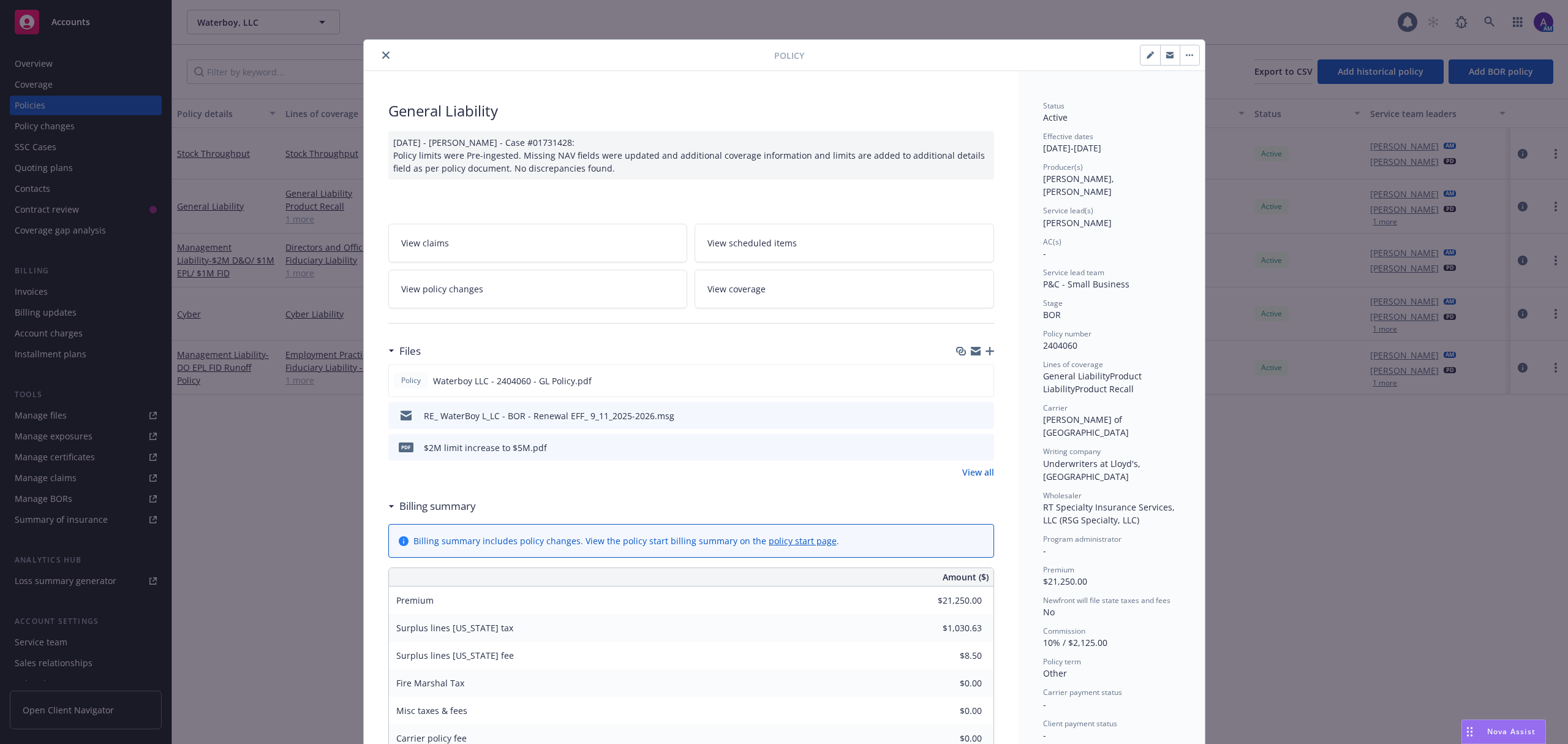
click at [977, 447] on icon "preview file" at bounding box center [982, 447] width 11 height 9
click at [978, 380] on icon "preview file" at bounding box center [981, 380] width 11 height 9
